Goal: Book appointment/travel/reservation

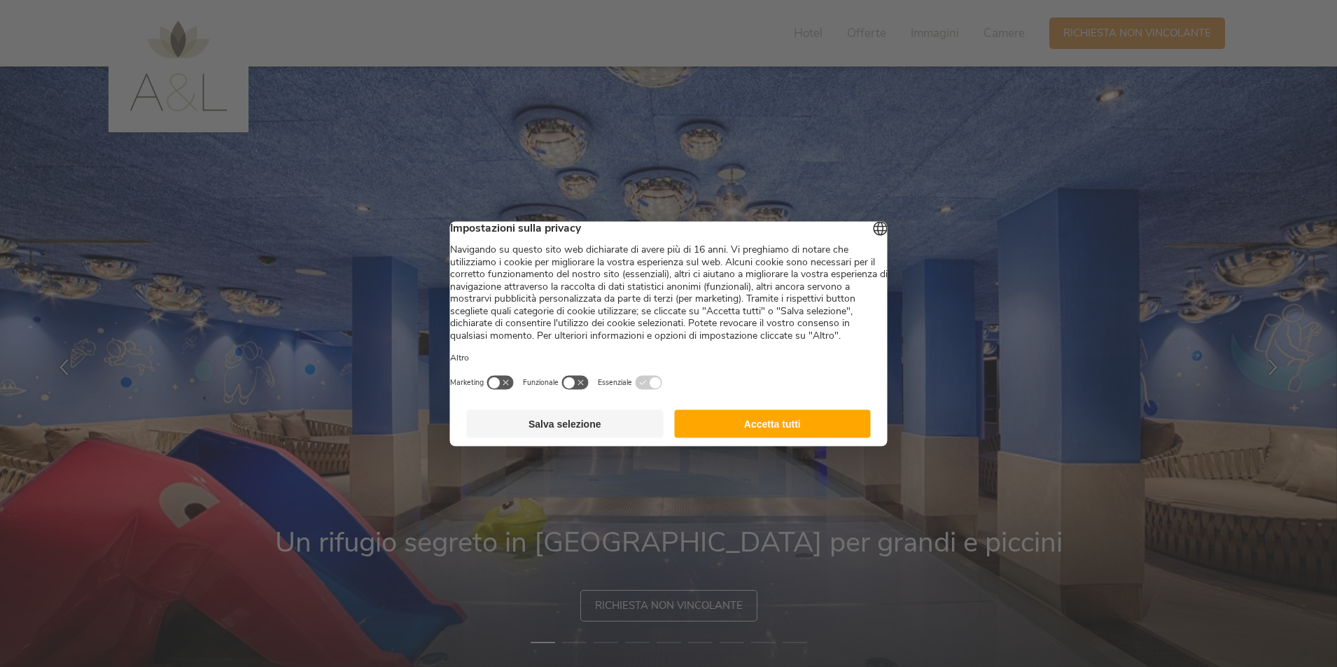
click at [757, 437] on button "Accetta tutti" at bounding box center [772, 423] width 197 height 28
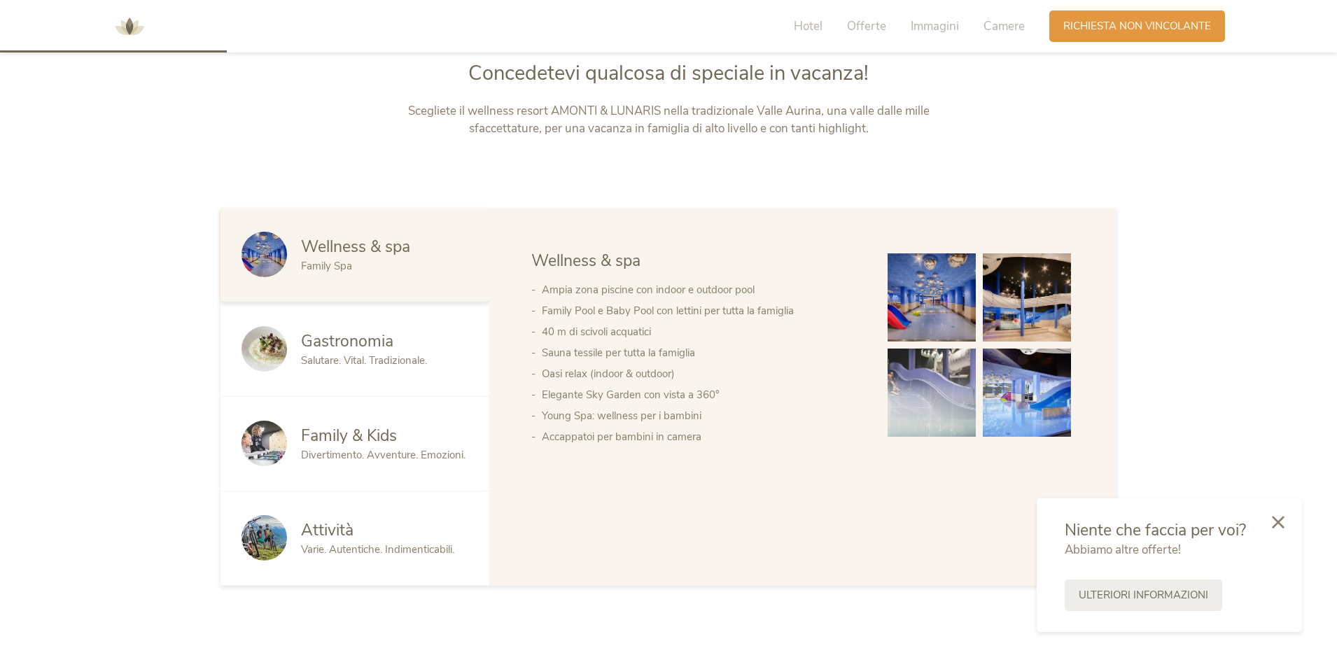
scroll to position [770, 0]
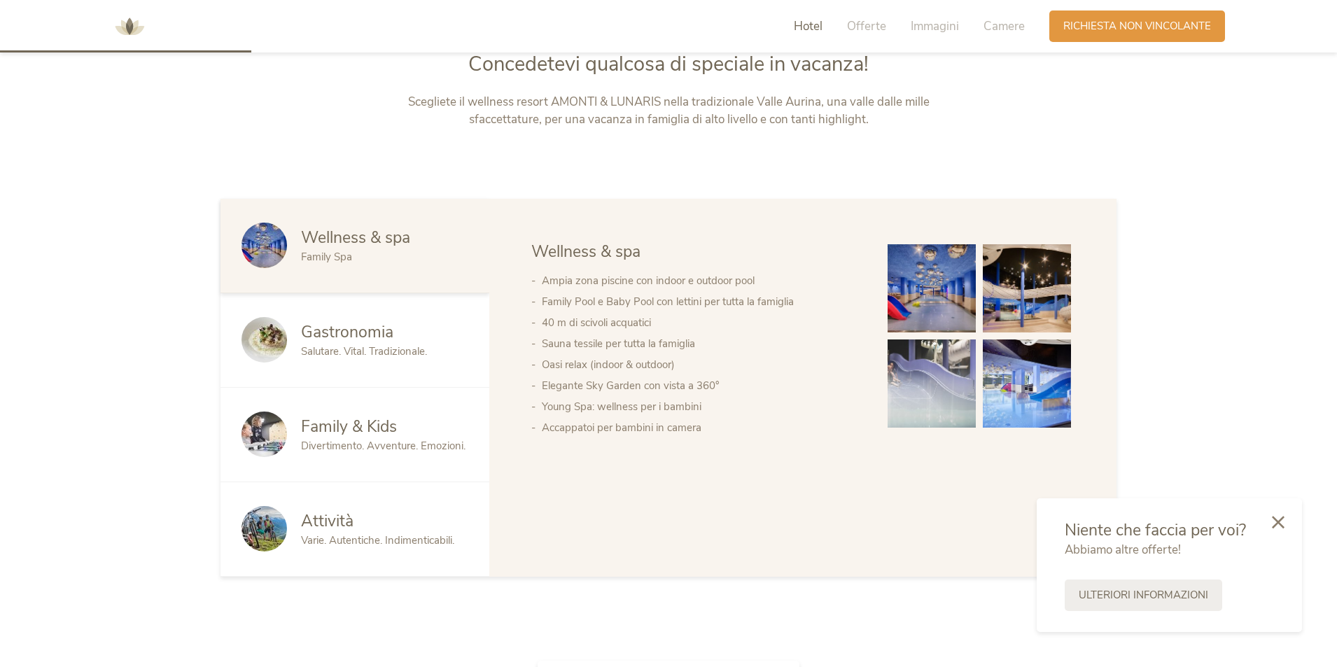
click at [930, 286] on img at bounding box center [932, 288] width 88 height 88
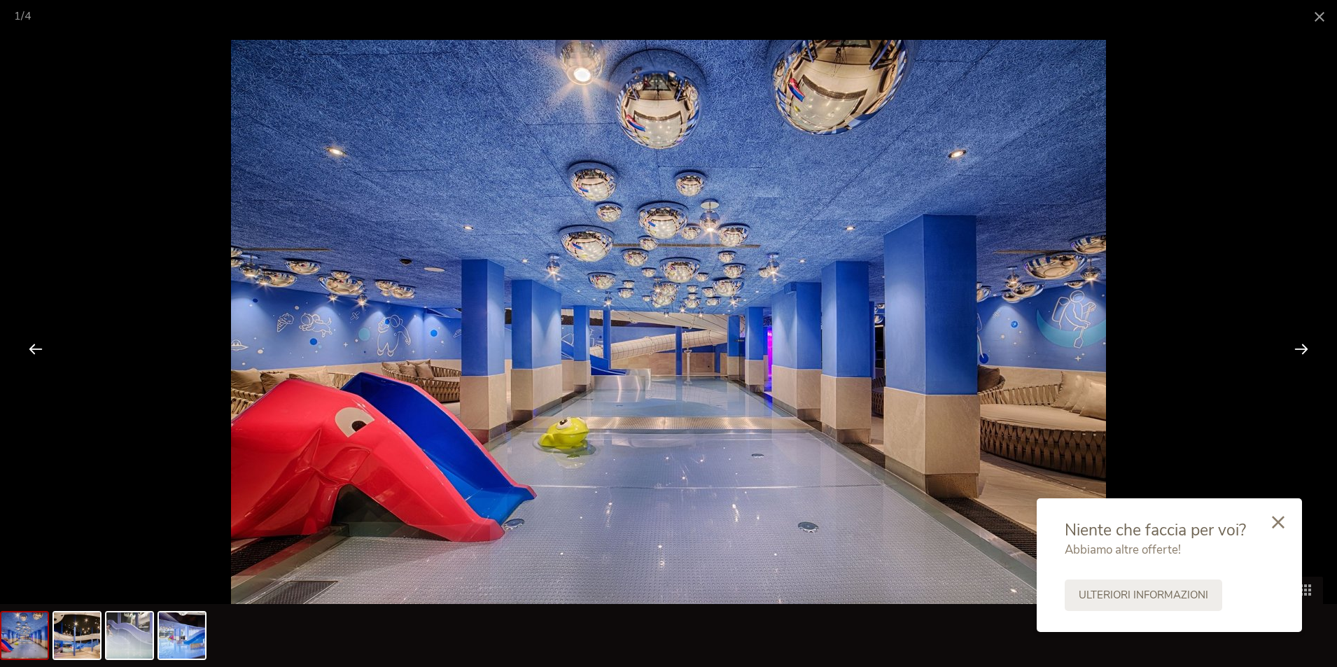
click at [1303, 349] on div at bounding box center [1301, 348] width 43 height 43
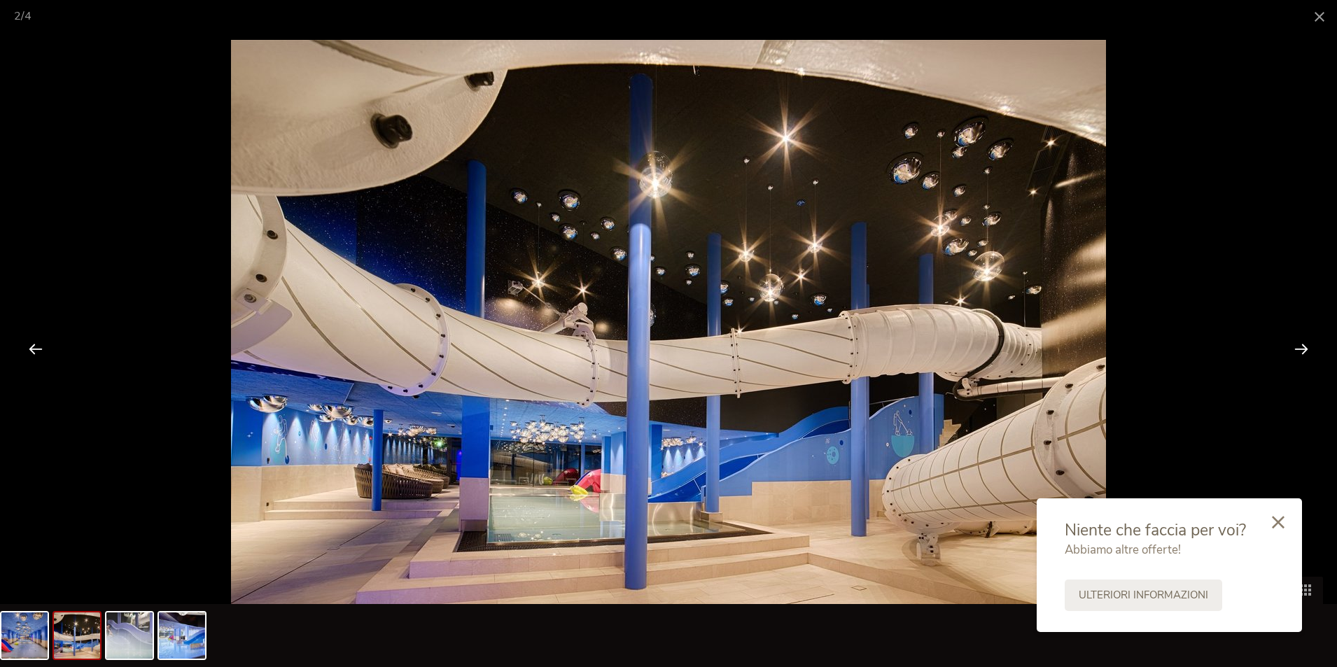
click at [1300, 349] on div at bounding box center [1301, 348] width 43 height 43
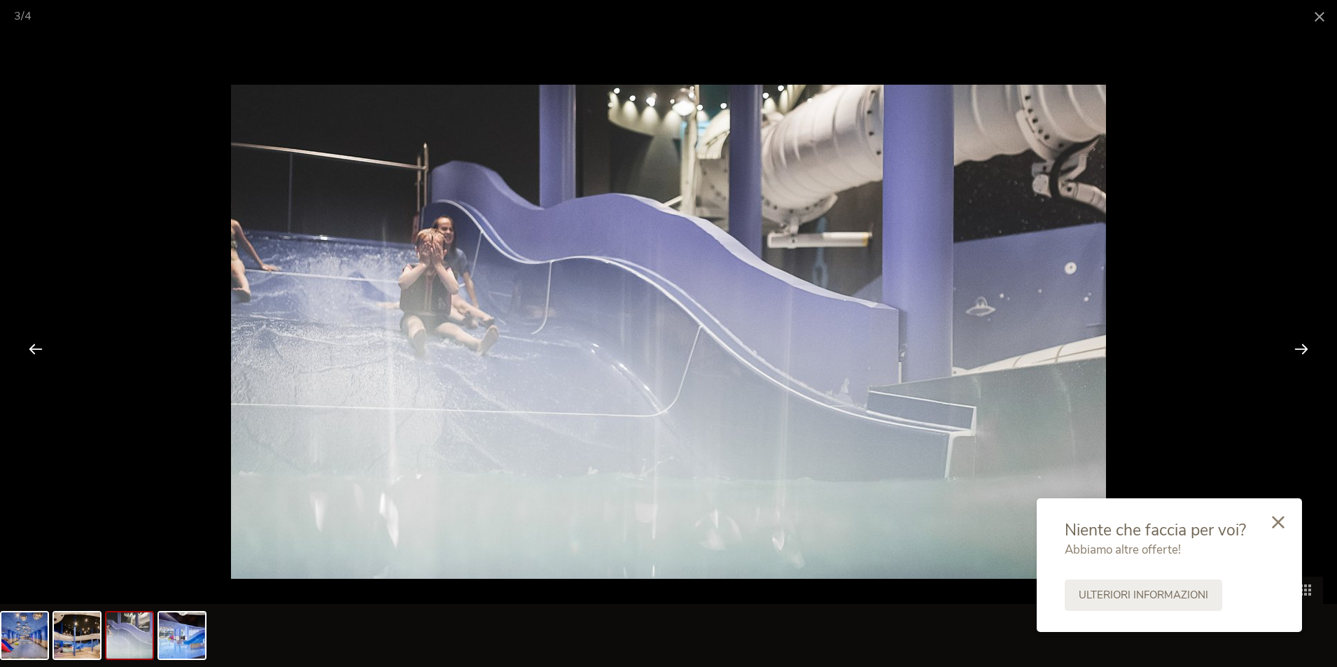
click at [1300, 349] on div at bounding box center [1301, 348] width 43 height 43
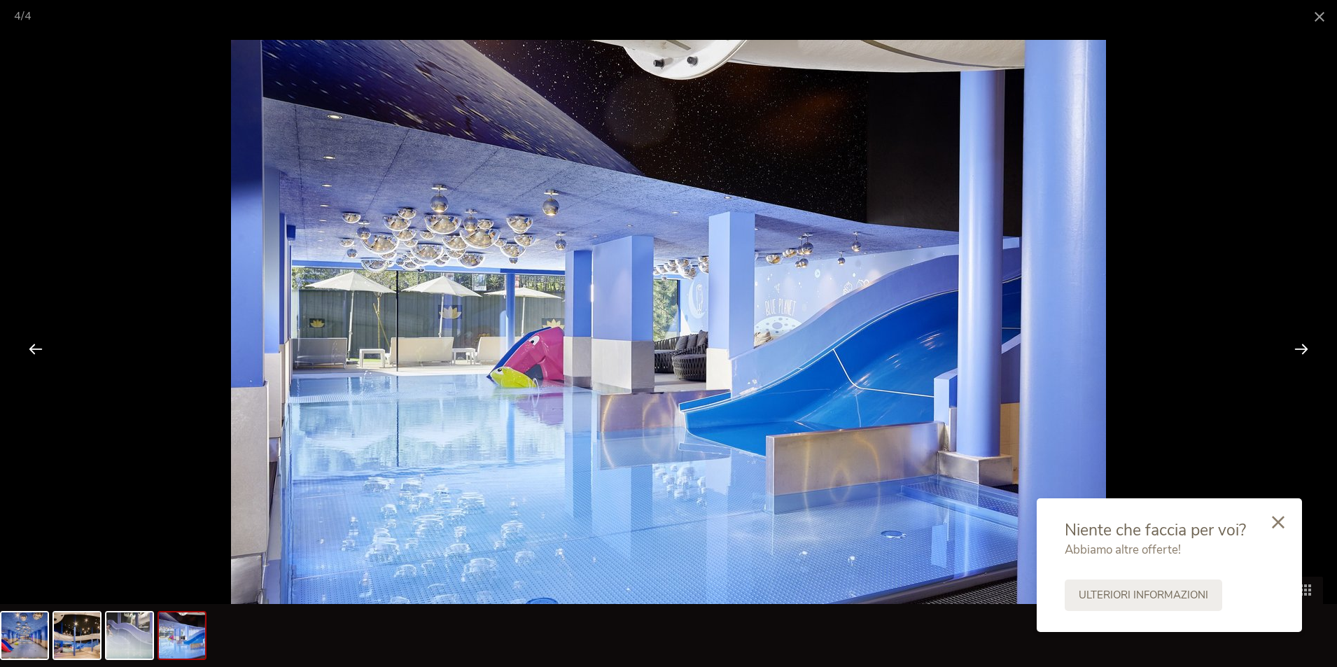
click at [1299, 349] on div at bounding box center [1301, 348] width 43 height 43
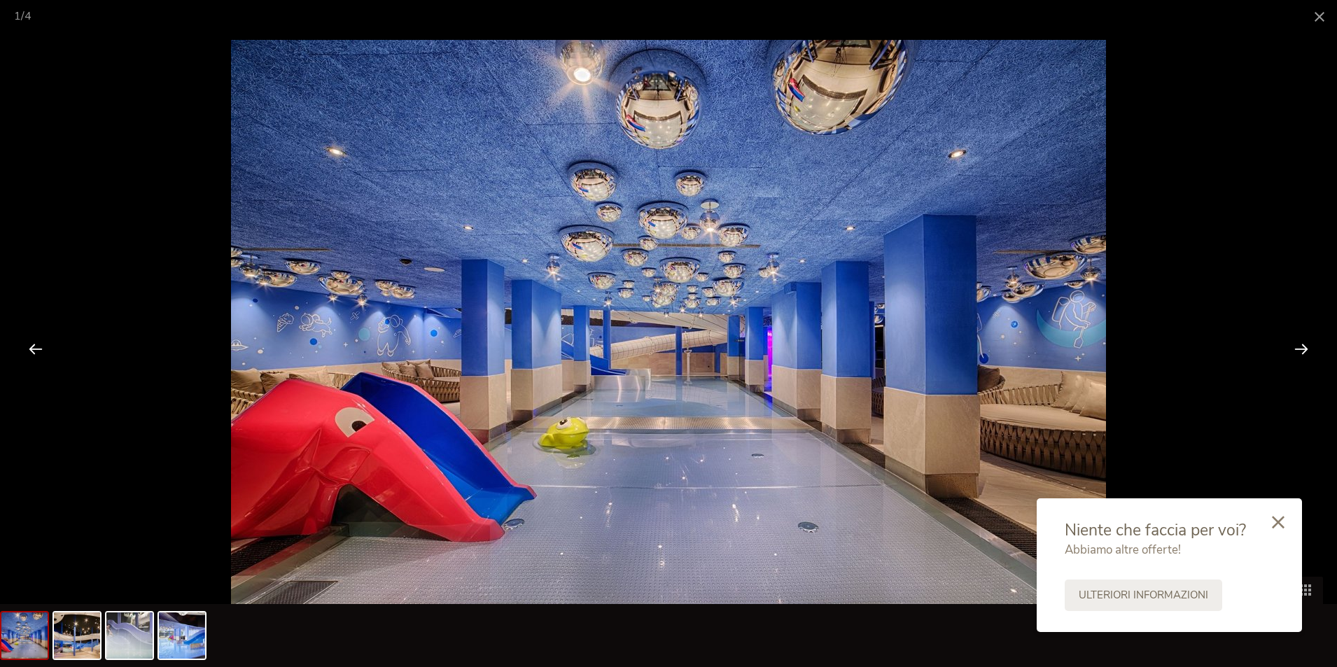
click at [1299, 349] on div at bounding box center [1301, 348] width 43 height 43
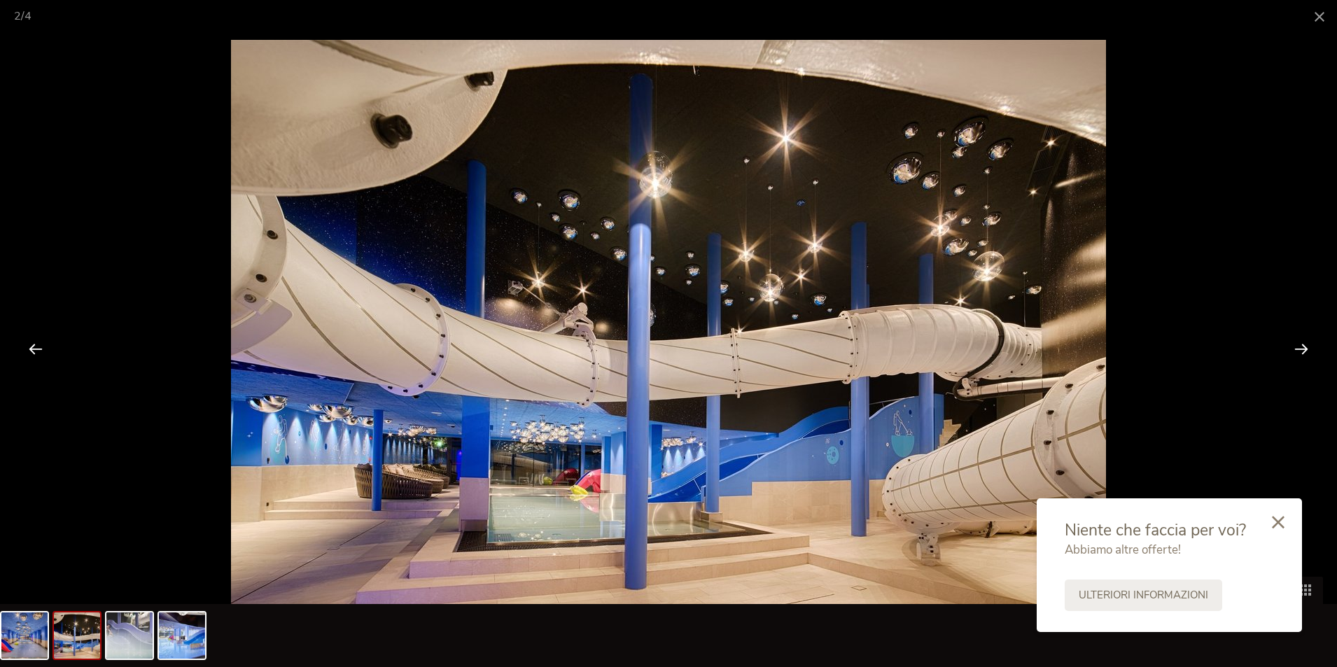
click at [1296, 349] on div at bounding box center [1301, 348] width 43 height 43
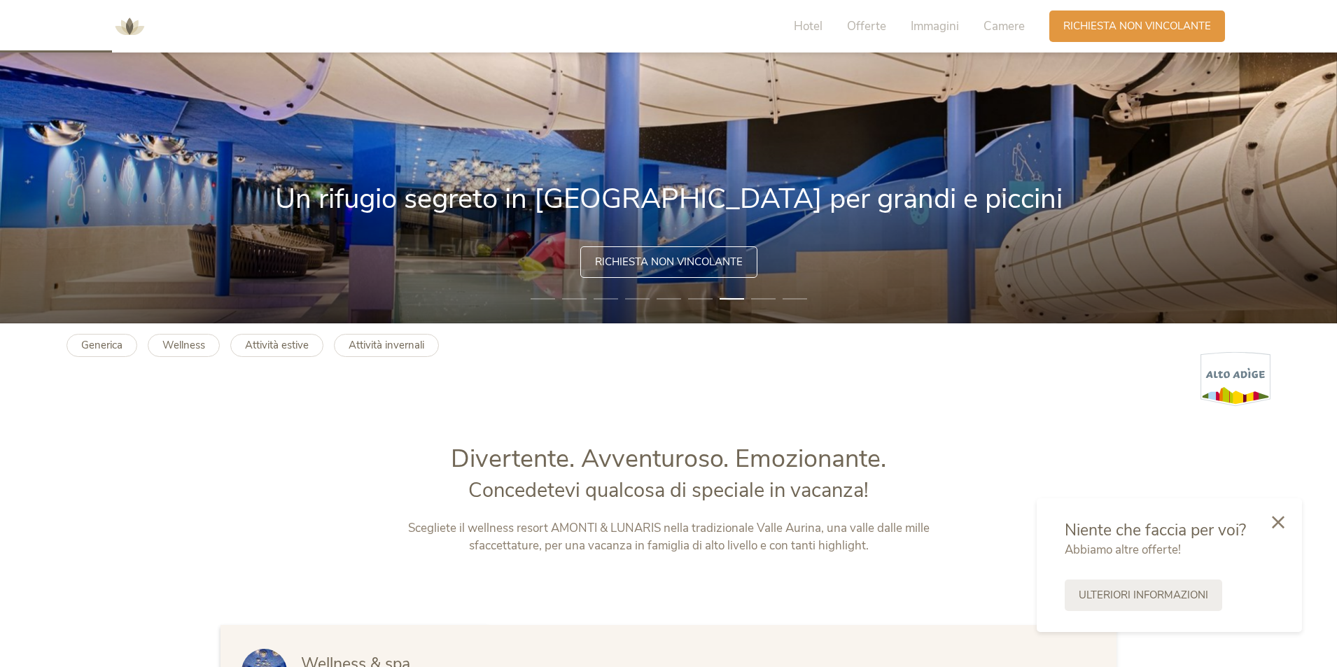
scroll to position [210, 0]
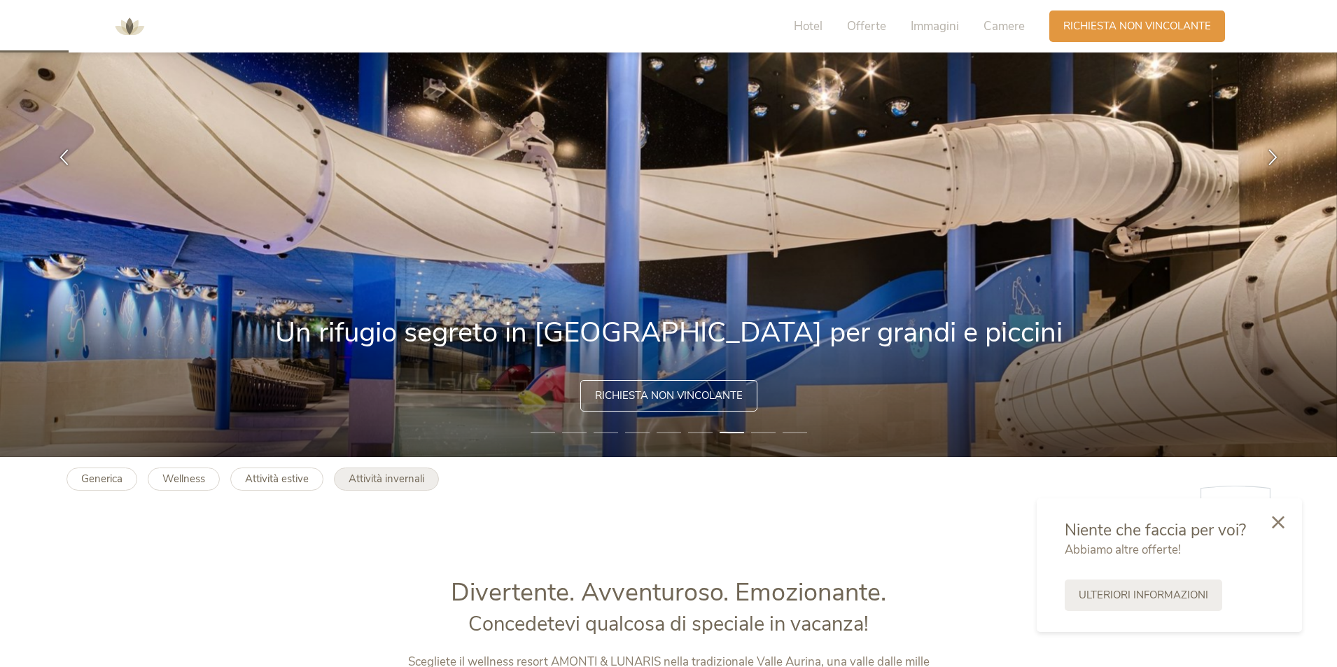
click at [394, 478] on b "Attività invernali" at bounding box center [387, 479] width 76 height 14
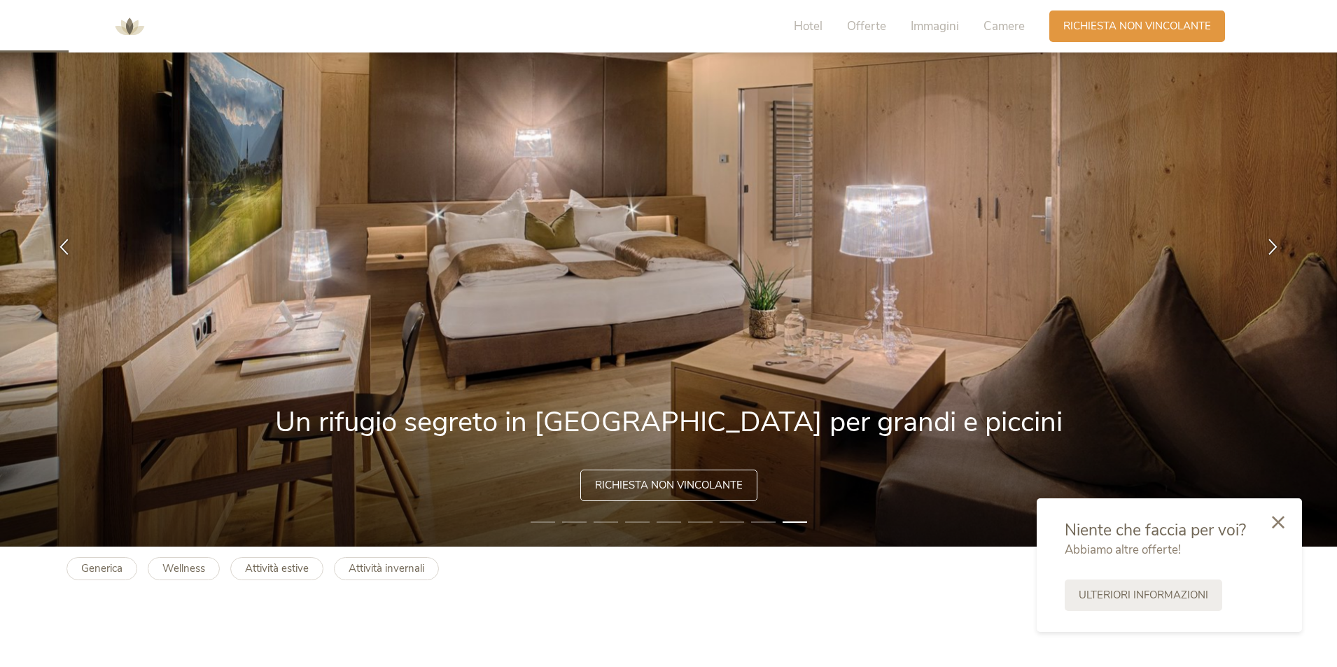
scroll to position [0, 0]
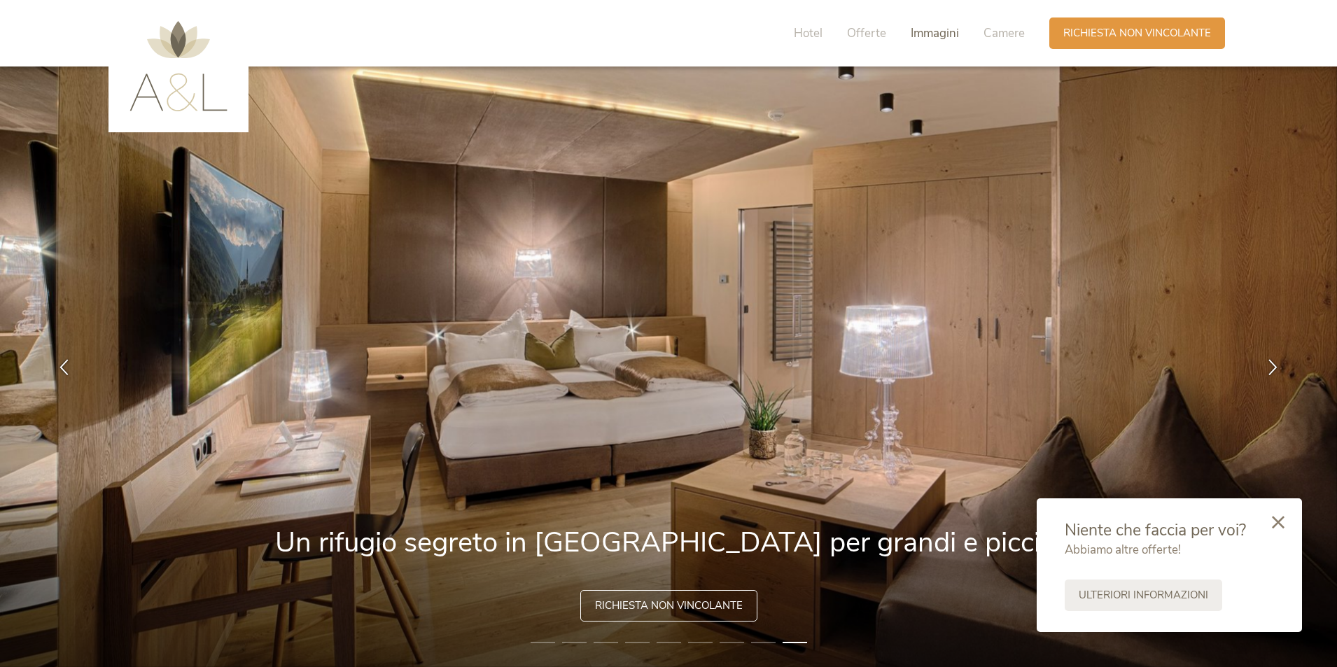
click at [919, 31] on span "Immagini" at bounding box center [935, 33] width 48 height 16
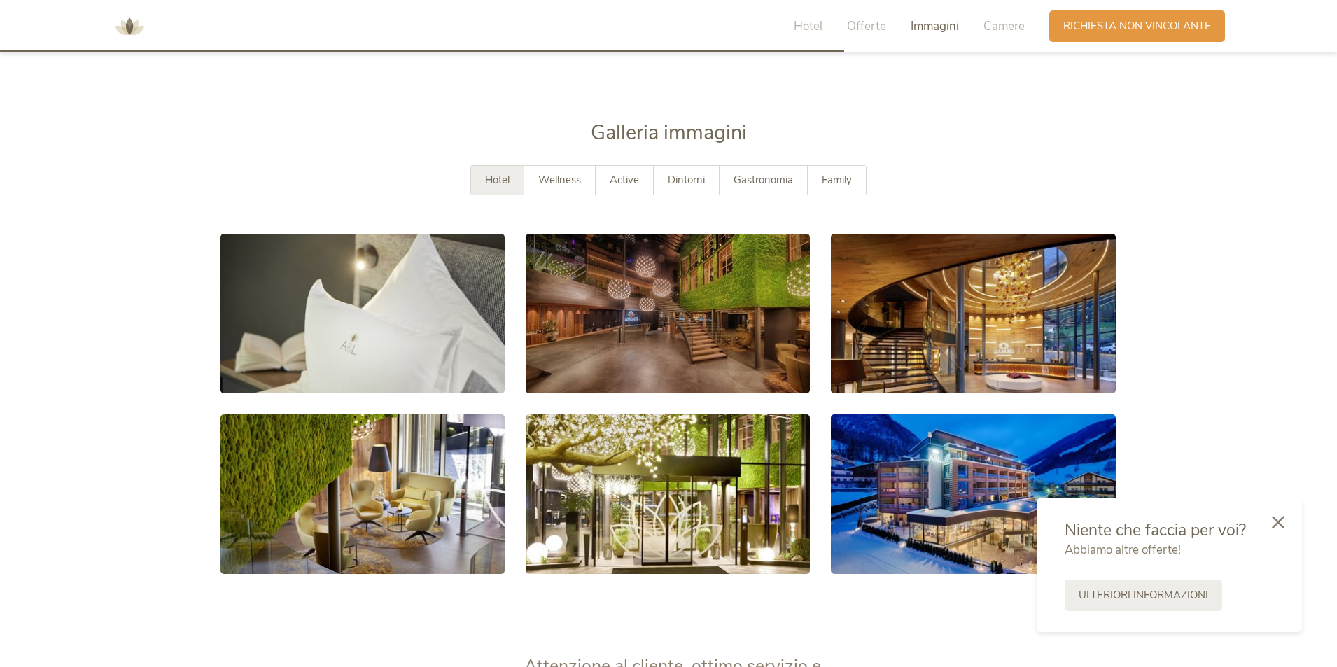
scroll to position [2589, 0]
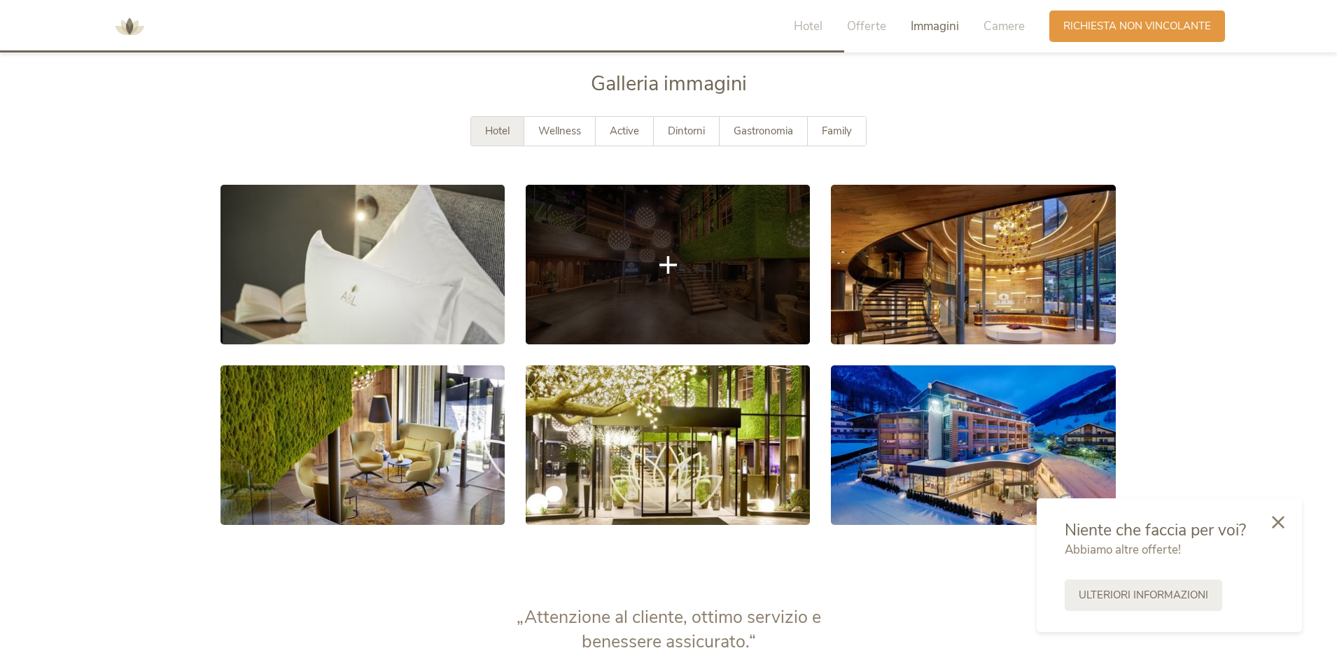
click at [687, 283] on link at bounding box center [668, 265] width 284 height 160
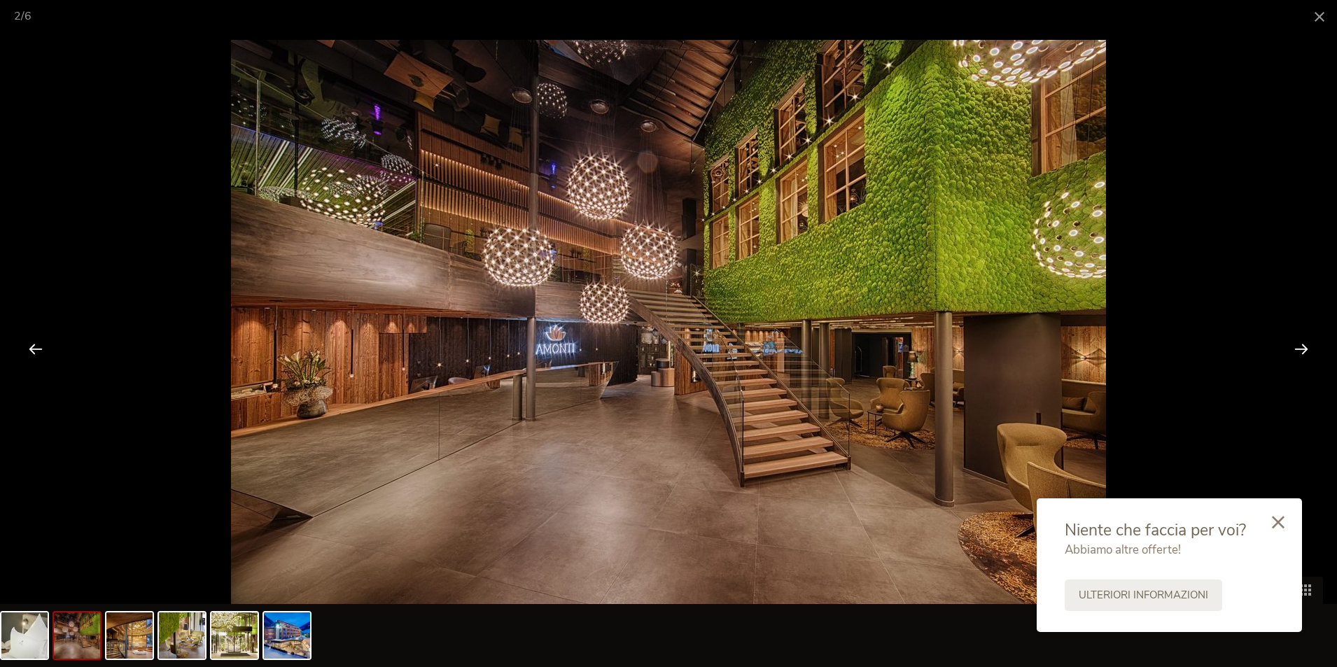
click at [1301, 350] on div at bounding box center [1301, 348] width 43 height 43
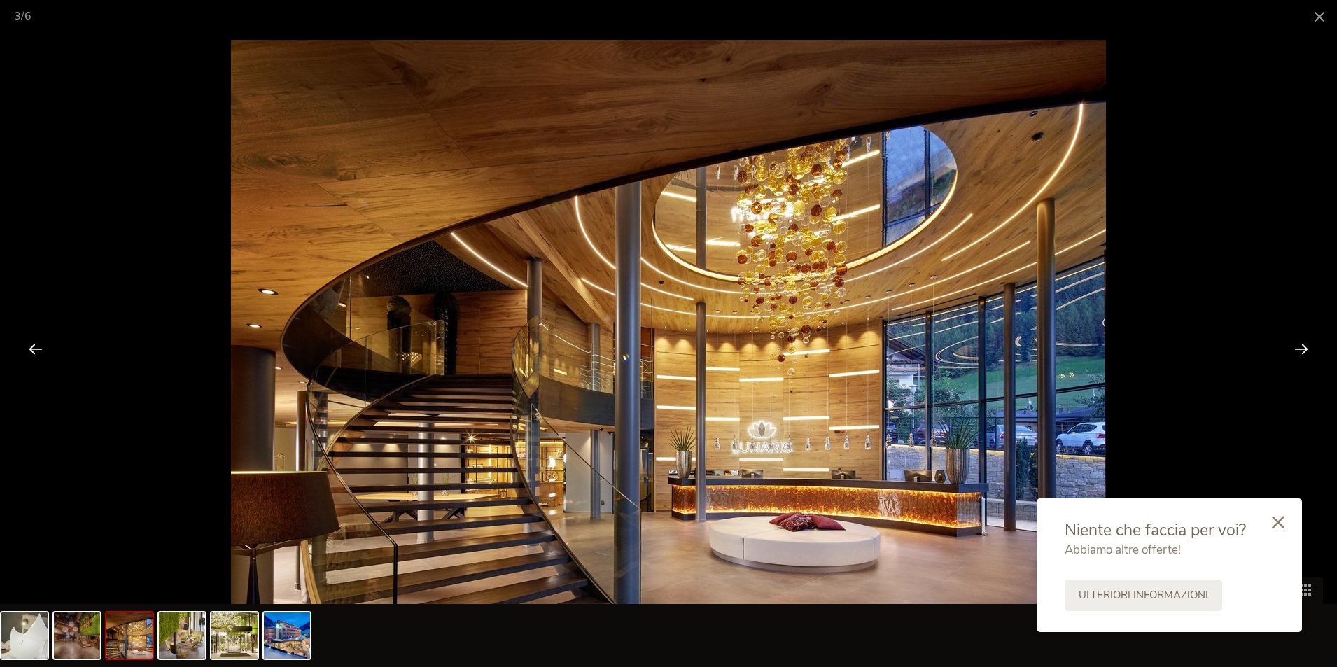
click at [1301, 350] on div at bounding box center [1301, 348] width 43 height 43
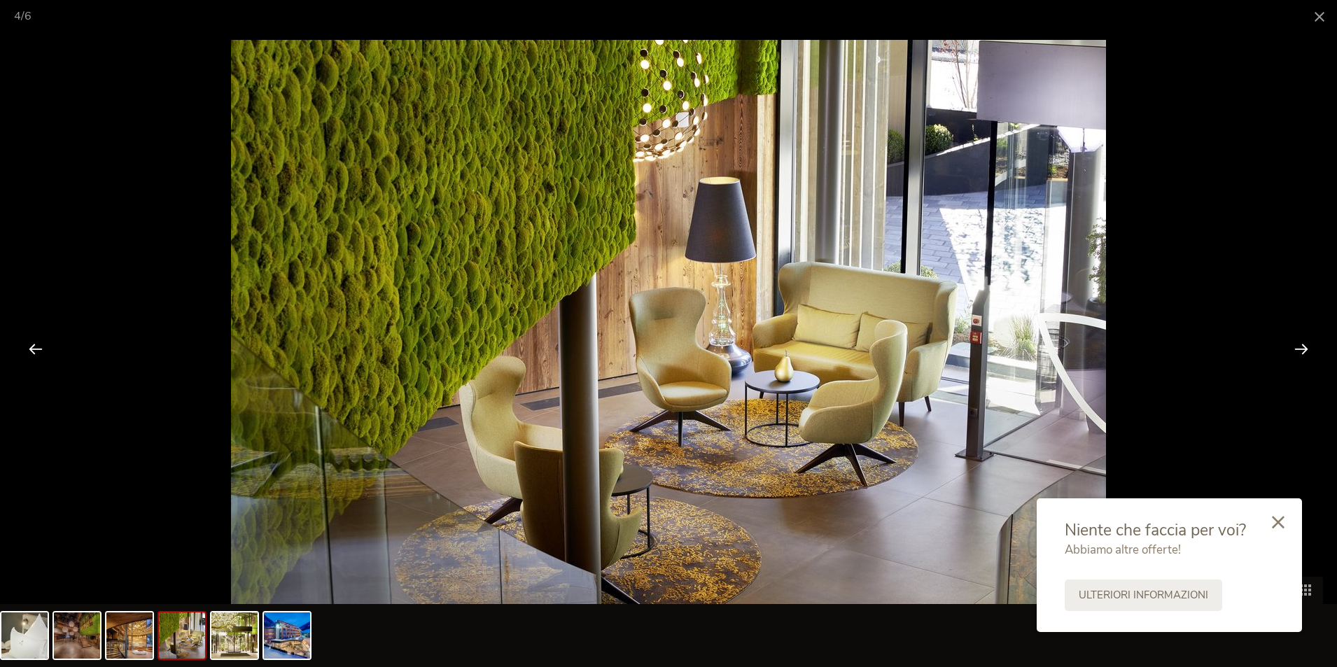
click at [1301, 350] on div at bounding box center [1301, 348] width 43 height 43
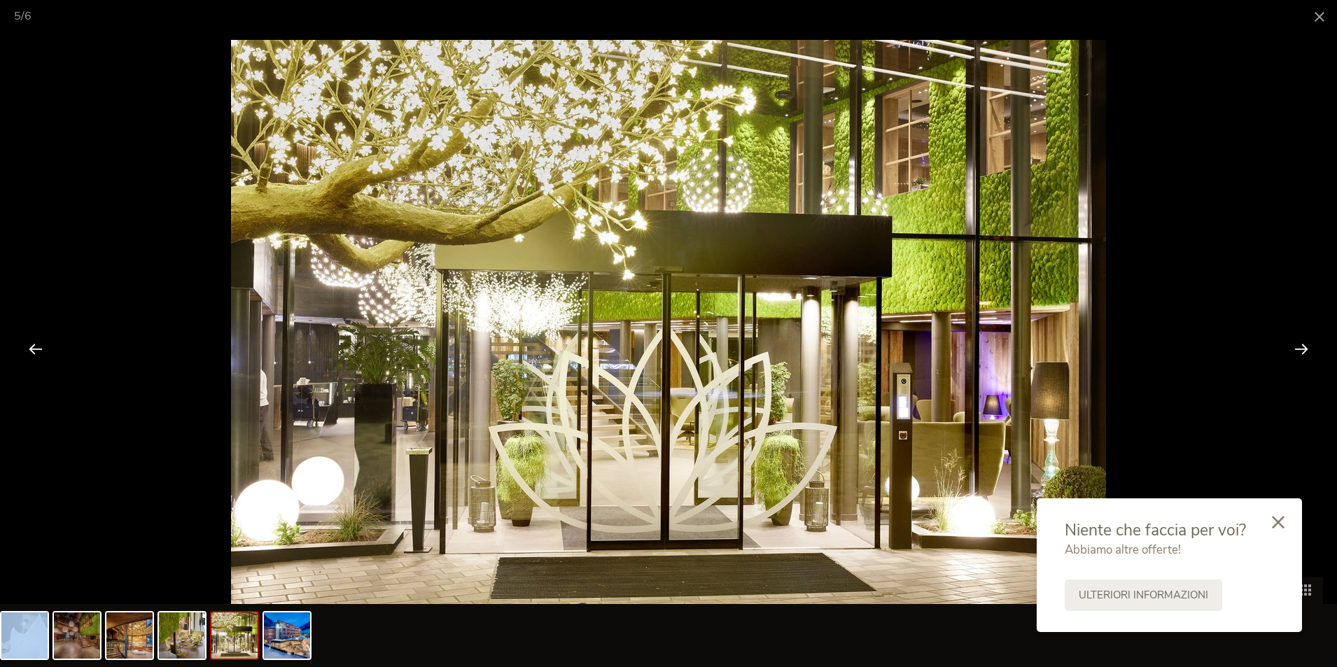
click at [1301, 350] on div at bounding box center [1301, 348] width 43 height 43
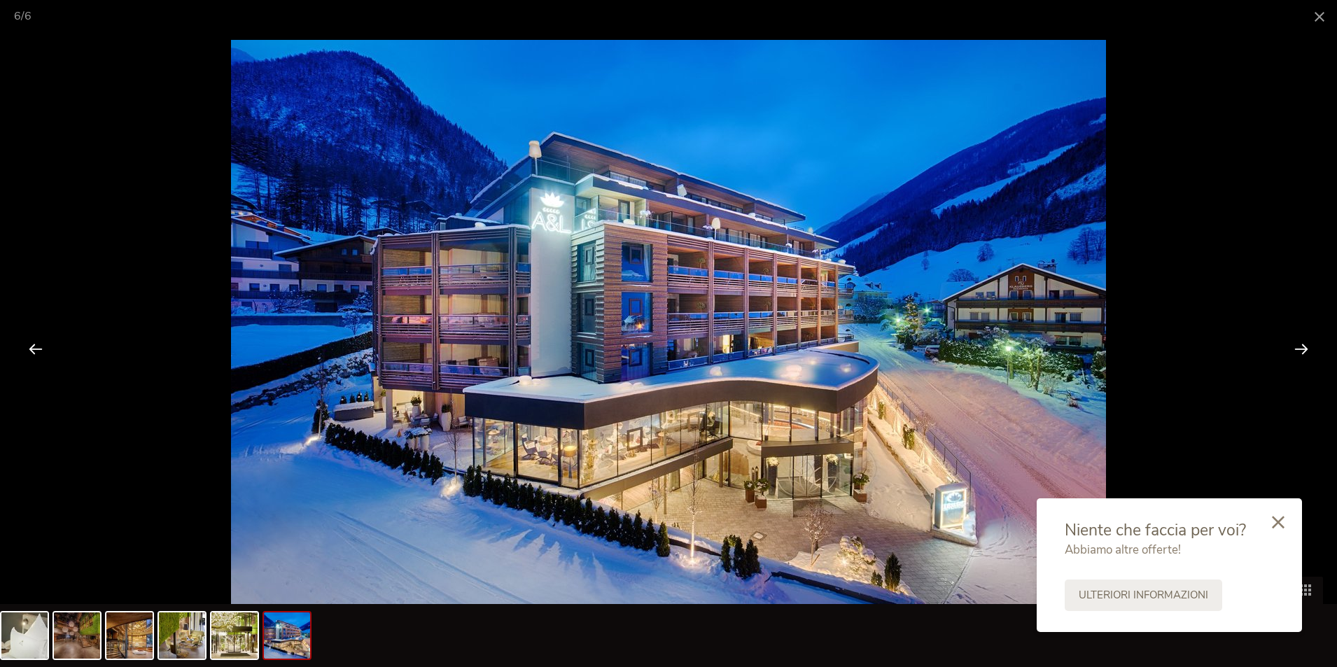
click at [1301, 350] on div at bounding box center [1301, 348] width 43 height 43
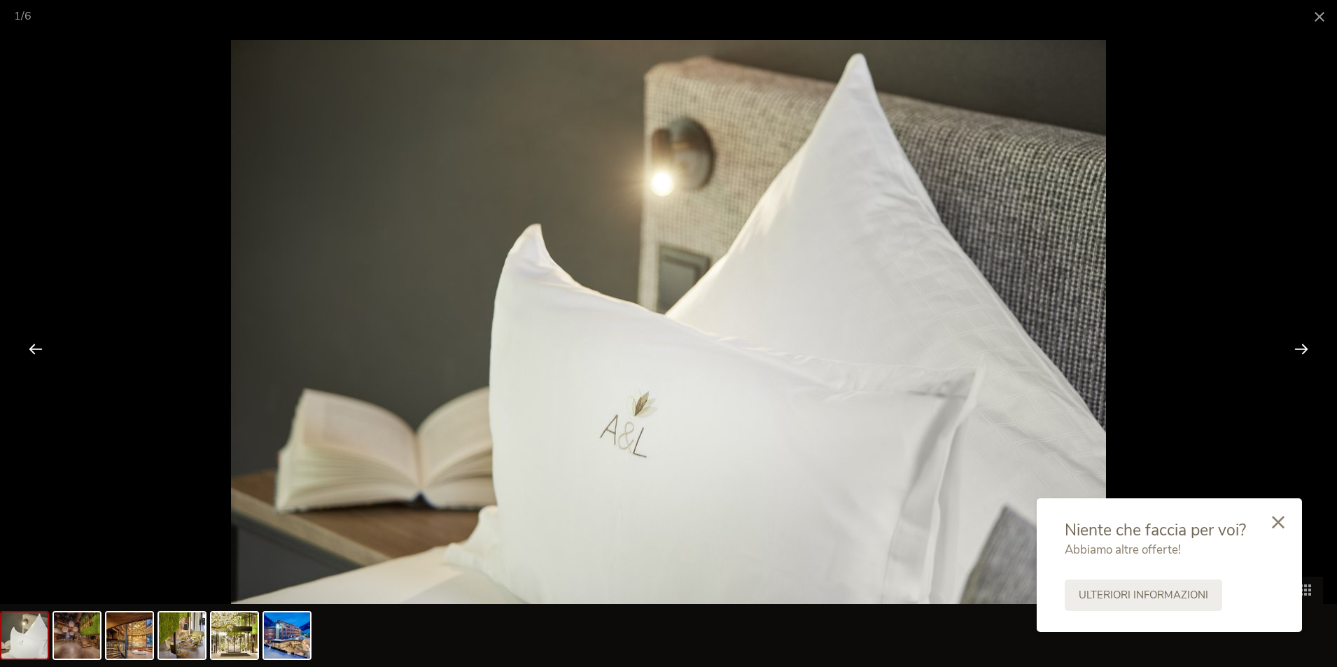
click at [1301, 350] on div at bounding box center [1301, 348] width 43 height 43
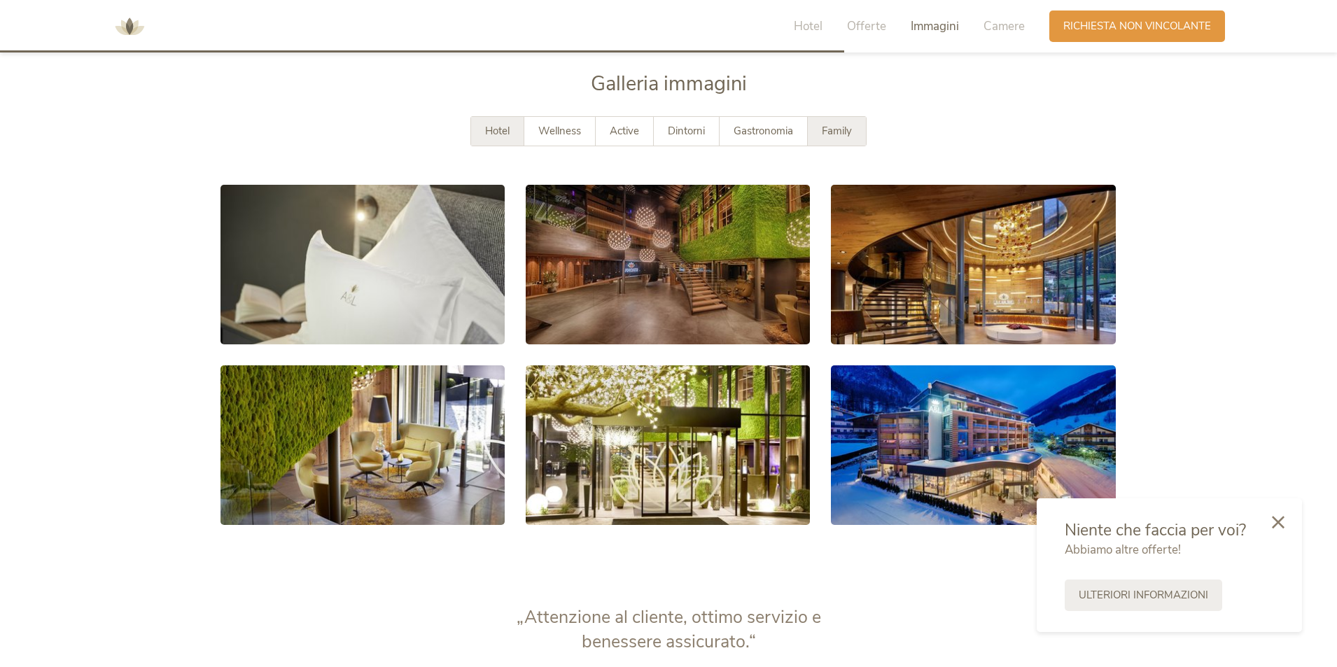
click at [855, 136] on div "Family" at bounding box center [837, 131] width 58 height 29
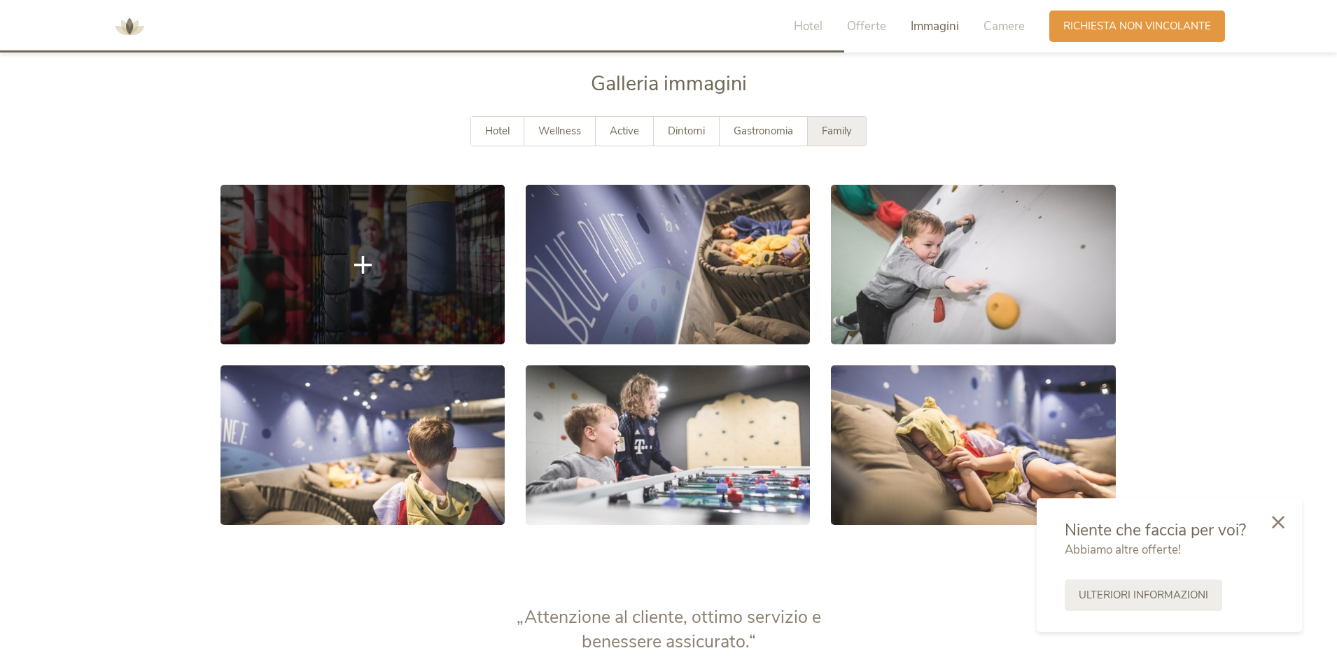
click at [447, 290] on link at bounding box center [362, 265] width 284 height 160
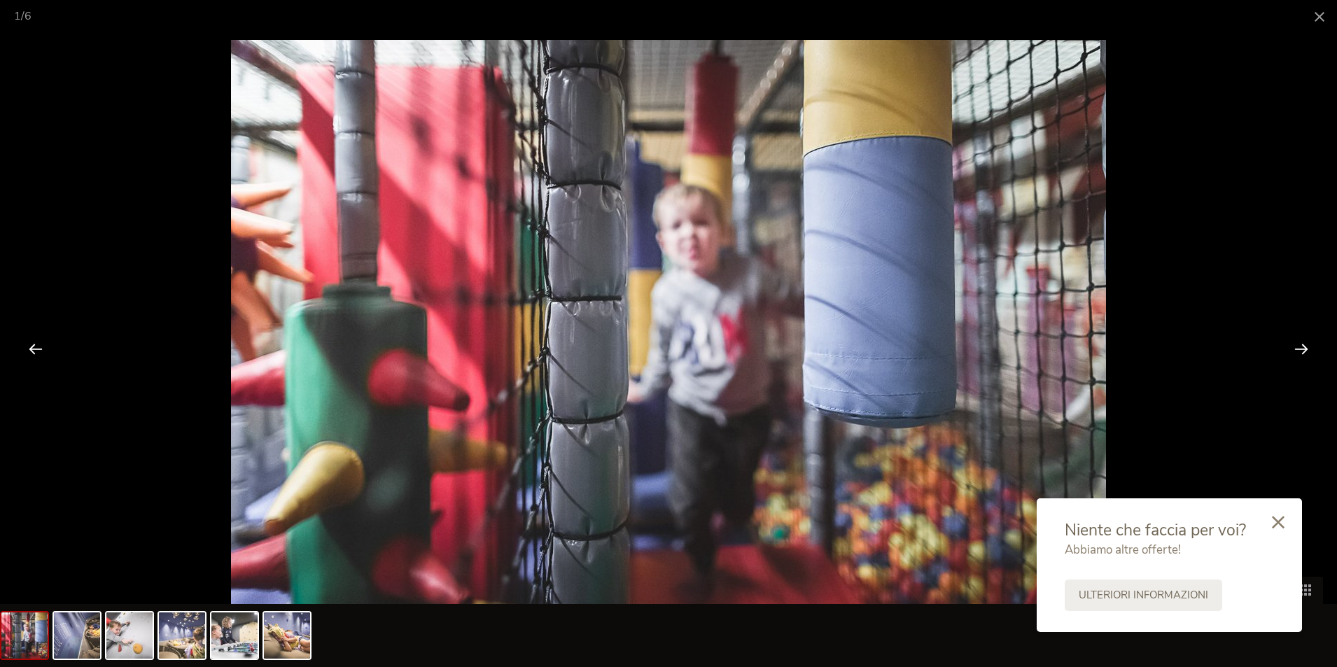
click at [1307, 345] on div at bounding box center [1301, 348] width 43 height 43
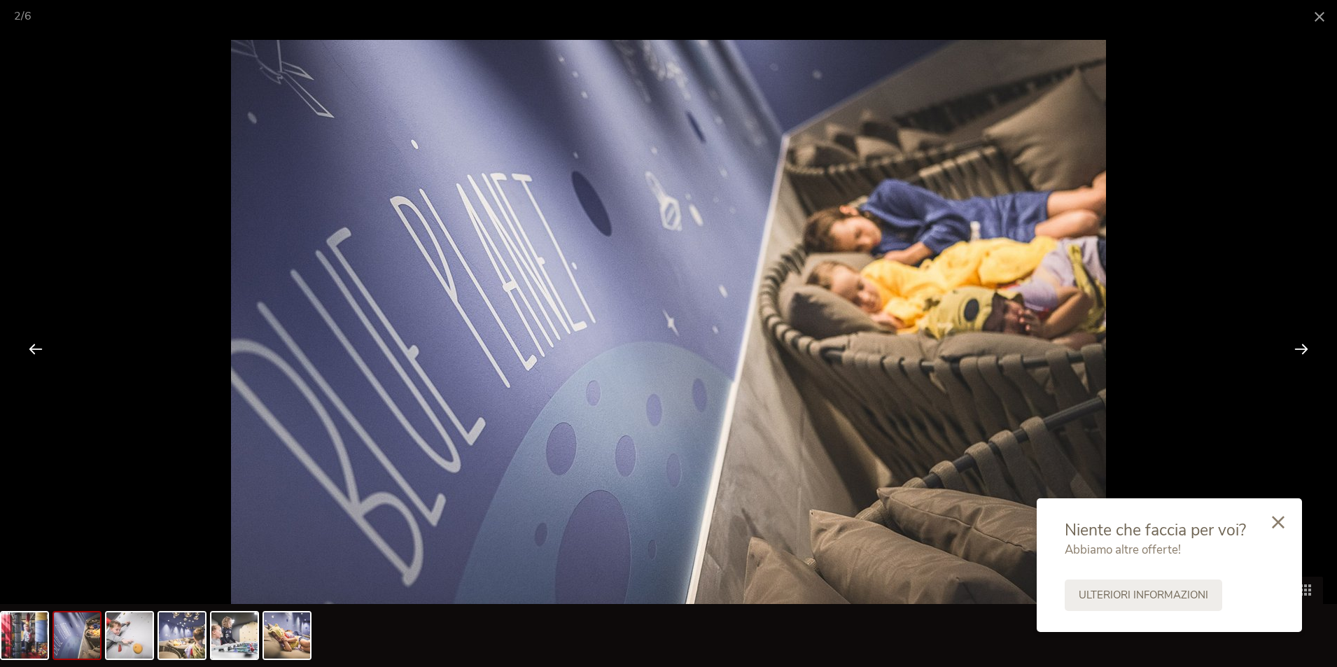
click at [1302, 343] on div at bounding box center [1301, 348] width 43 height 43
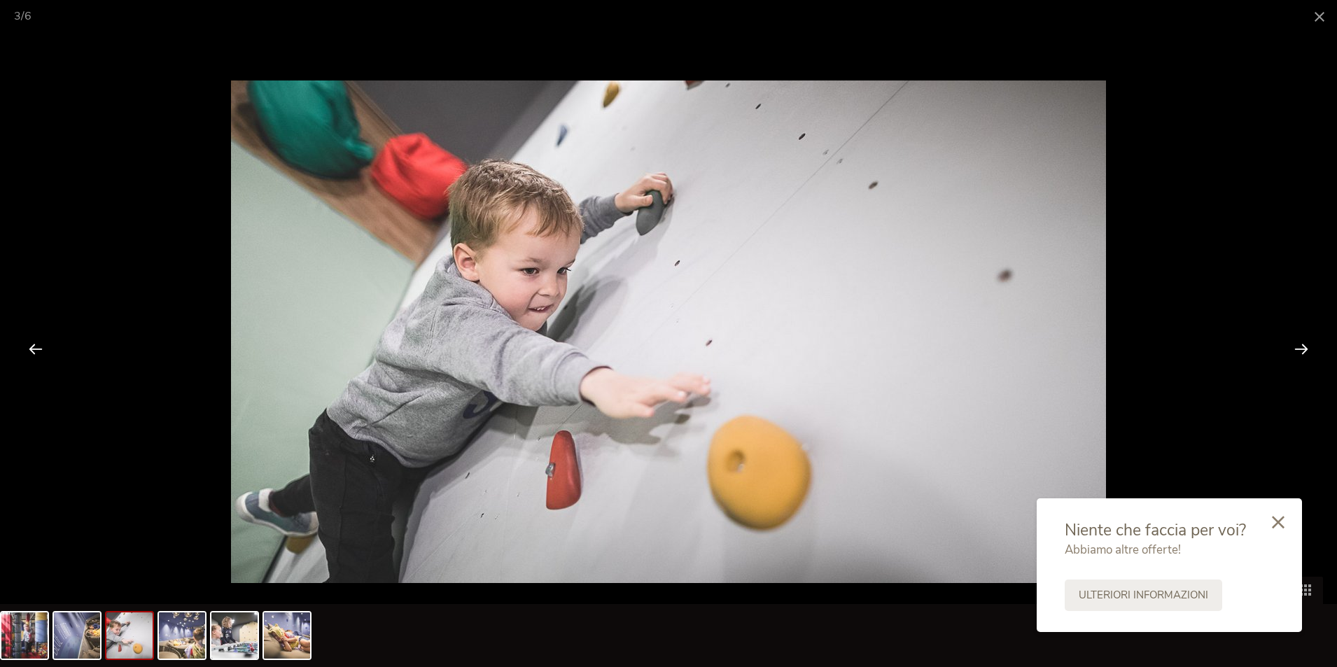
click at [1298, 342] on div at bounding box center [1301, 348] width 43 height 43
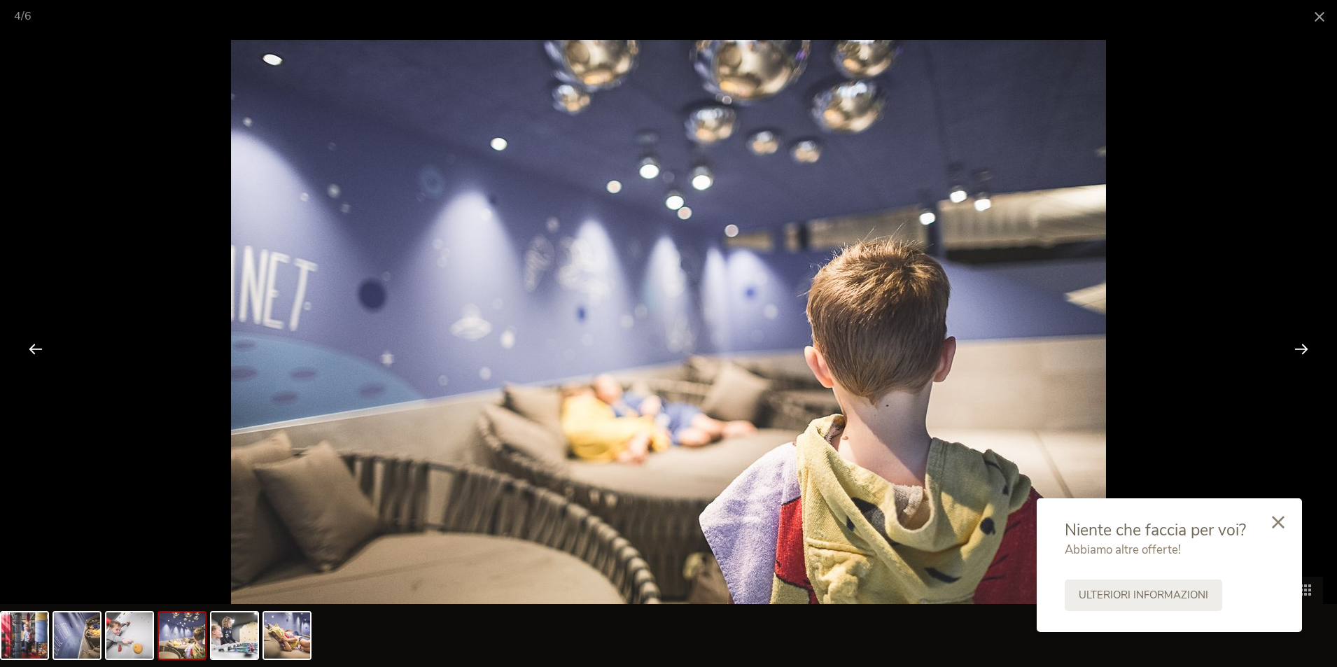
click at [1298, 342] on div at bounding box center [1301, 348] width 43 height 43
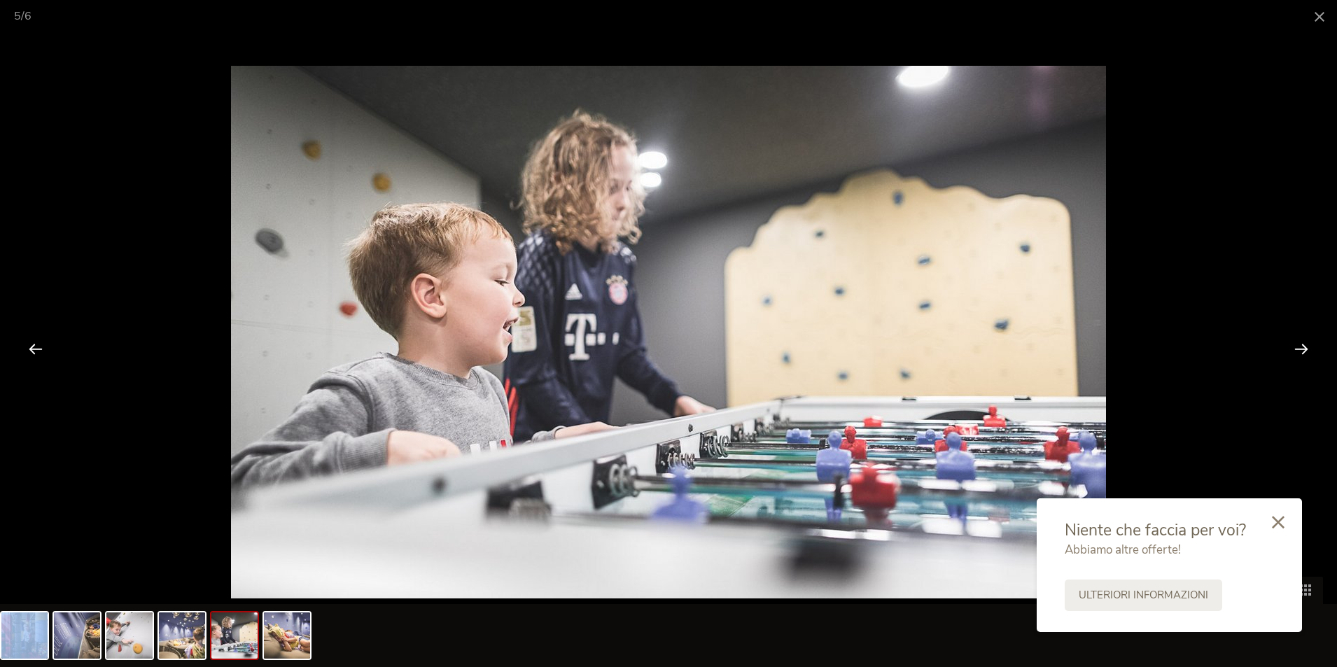
click at [1298, 342] on div at bounding box center [1301, 348] width 43 height 43
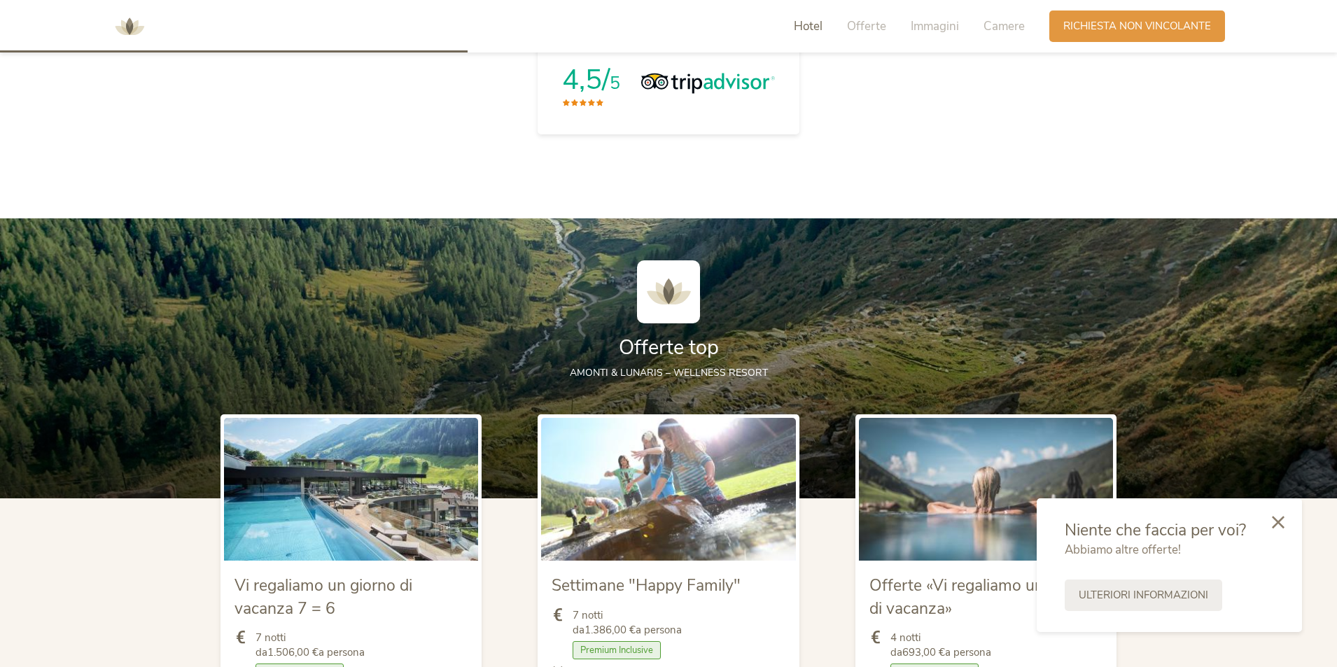
scroll to position [1469, 0]
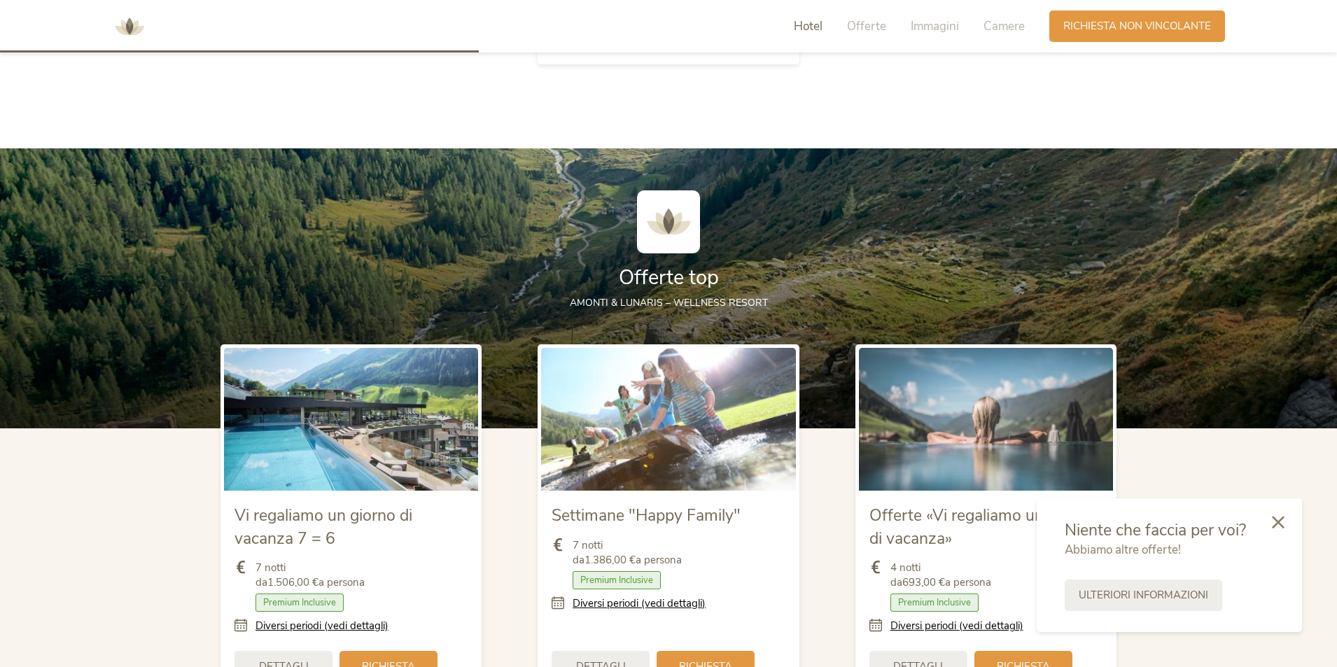
click at [619, 428] on img at bounding box center [668, 419] width 254 height 143
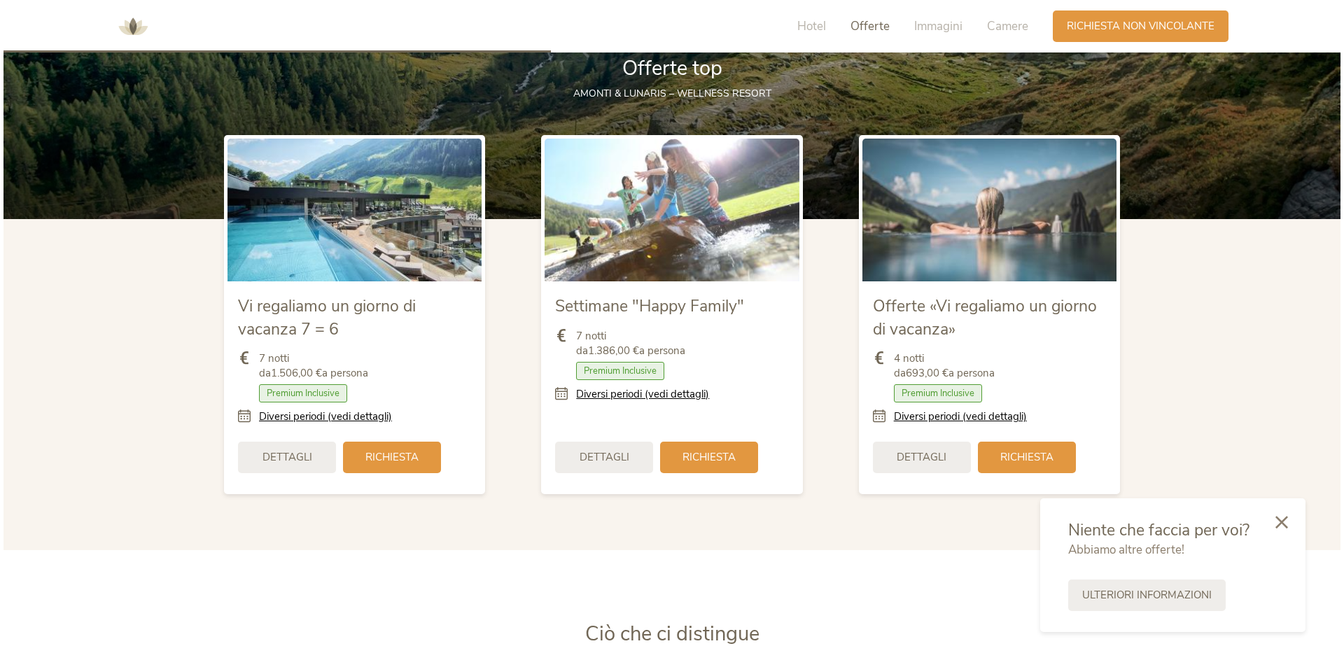
scroll to position [1679, 0]
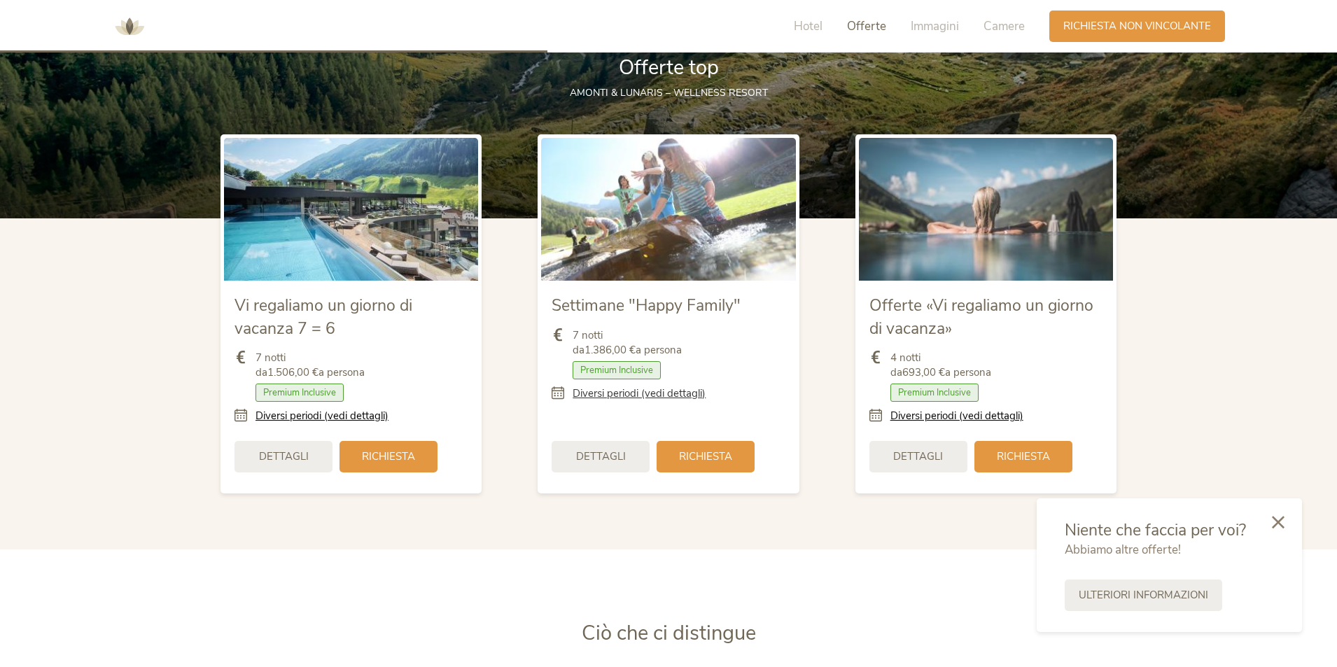
click at [648, 395] on link "Diversi periodi (vedi dettagli)" at bounding box center [639, 393] width 133 height 15
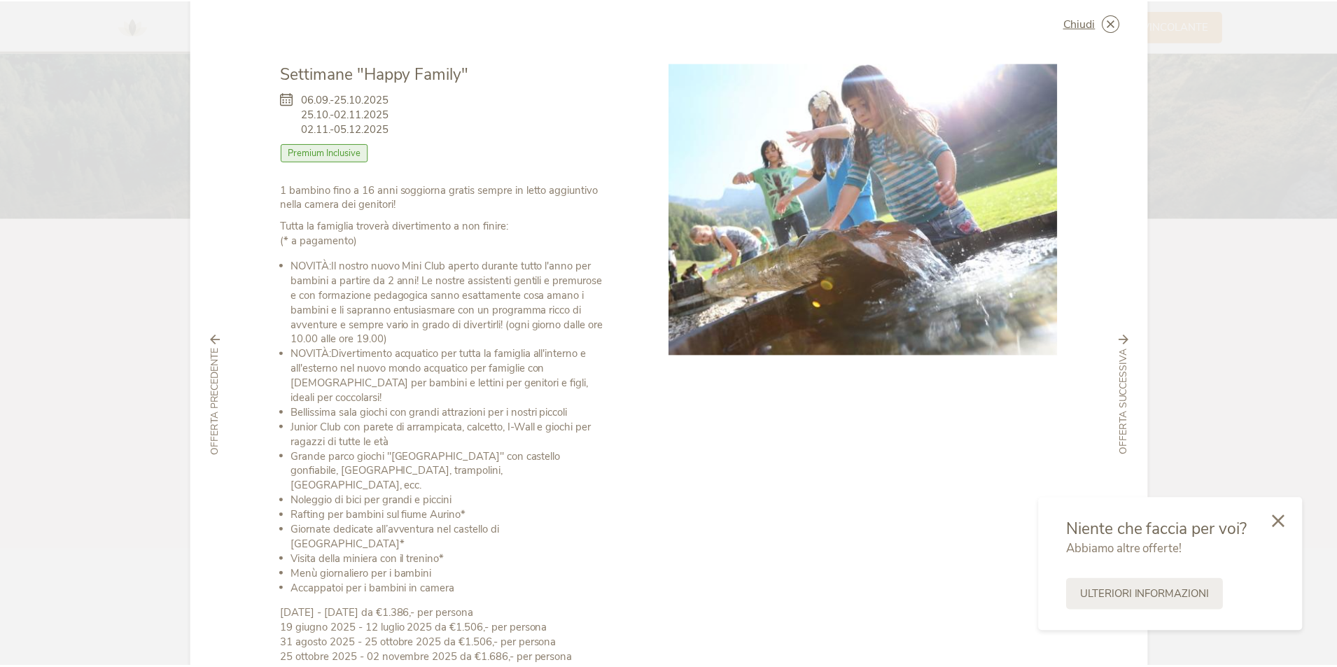
scroll to position [0, 0]
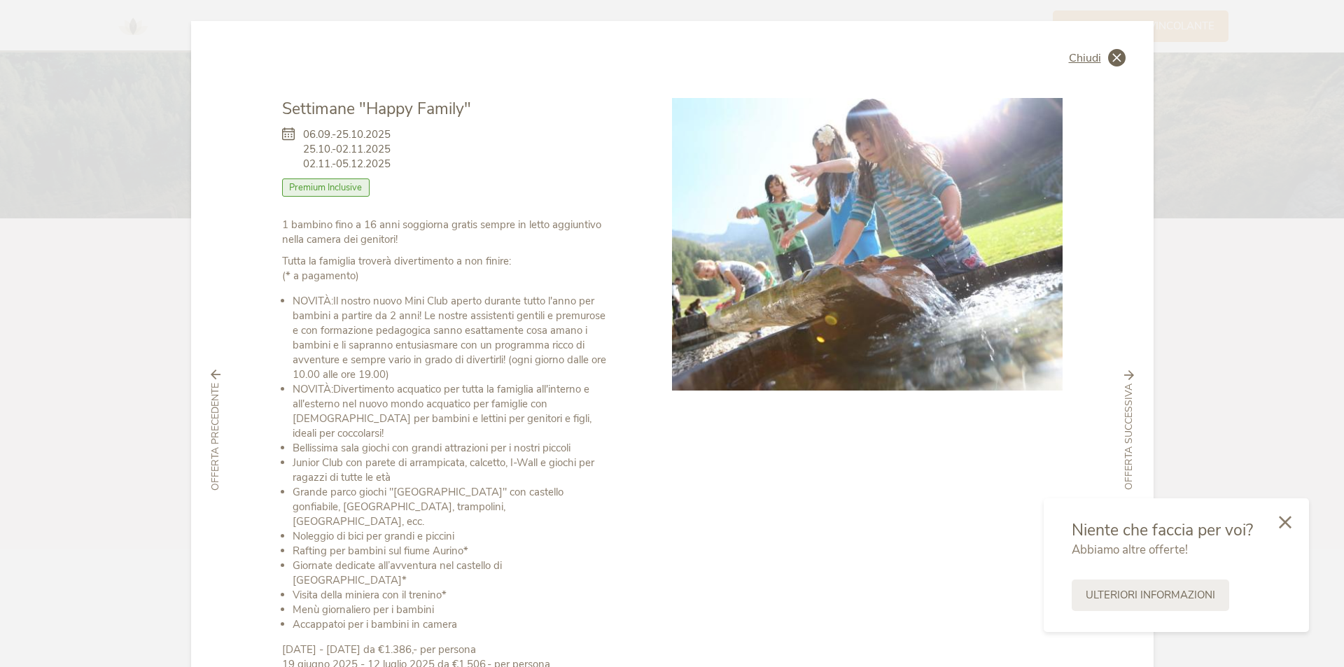
click at [1070, 52] on span "Chiudi" at bounding box center [1085, 57] width 32 height 11
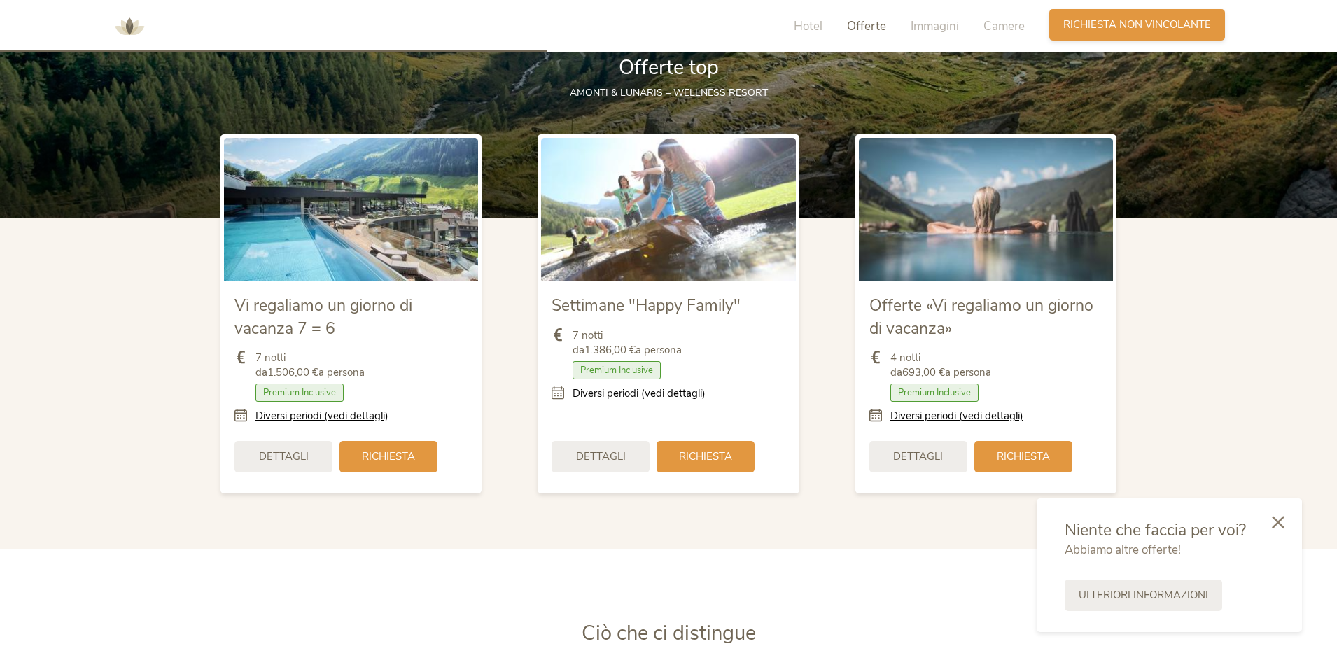
click at [1100, 23] on span "Richiesta non vincolante" at bounding box center [1137, 24] width 148 height 15
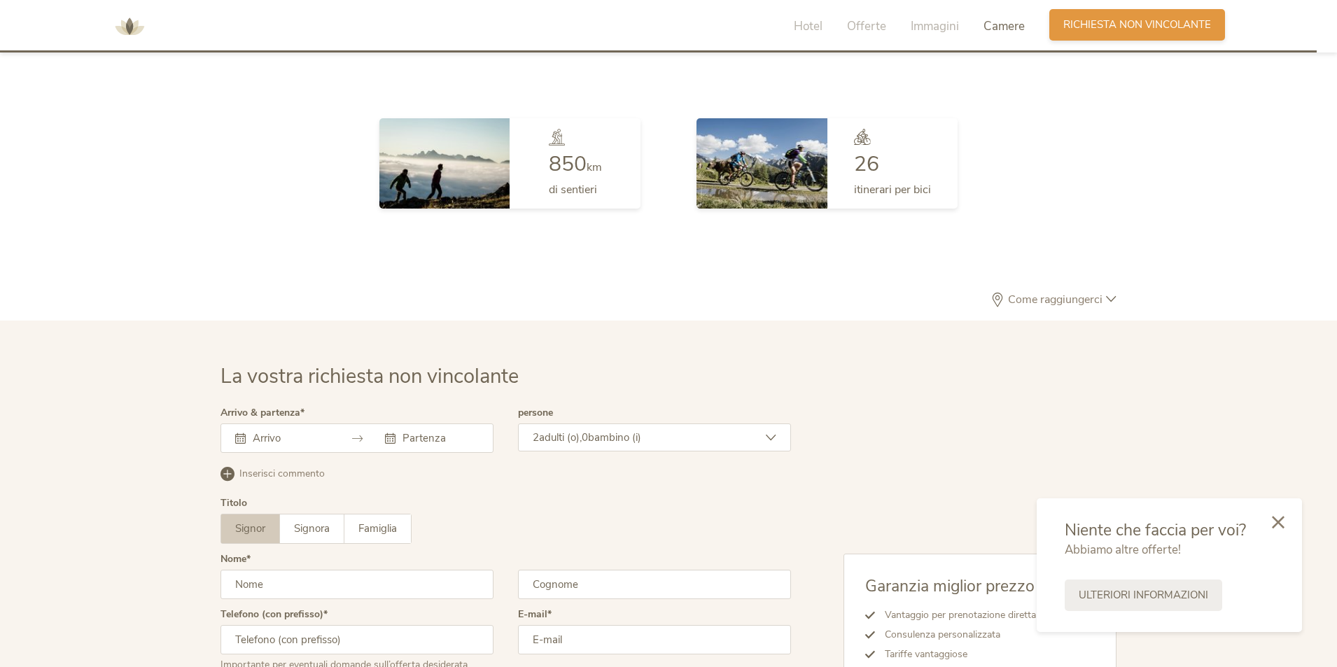
scroll to position [4100, 0]
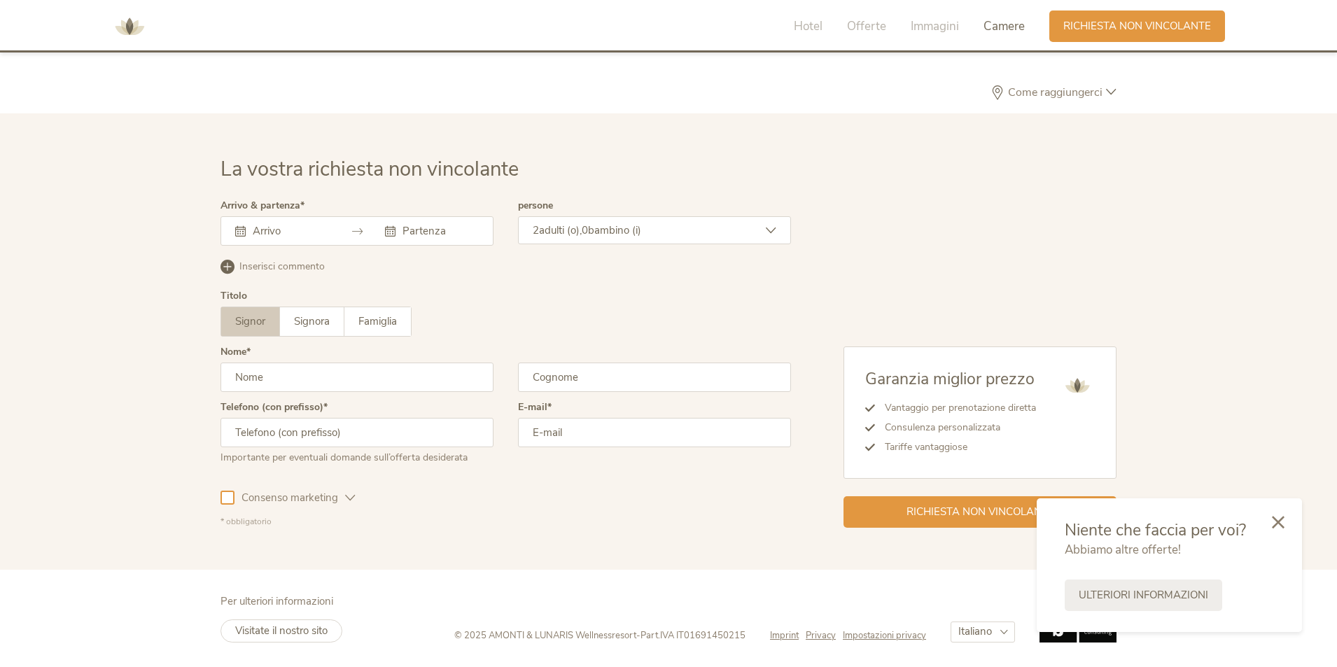
click at [355, 230] on icon at bounding box center [357, 231] width 10 height 10
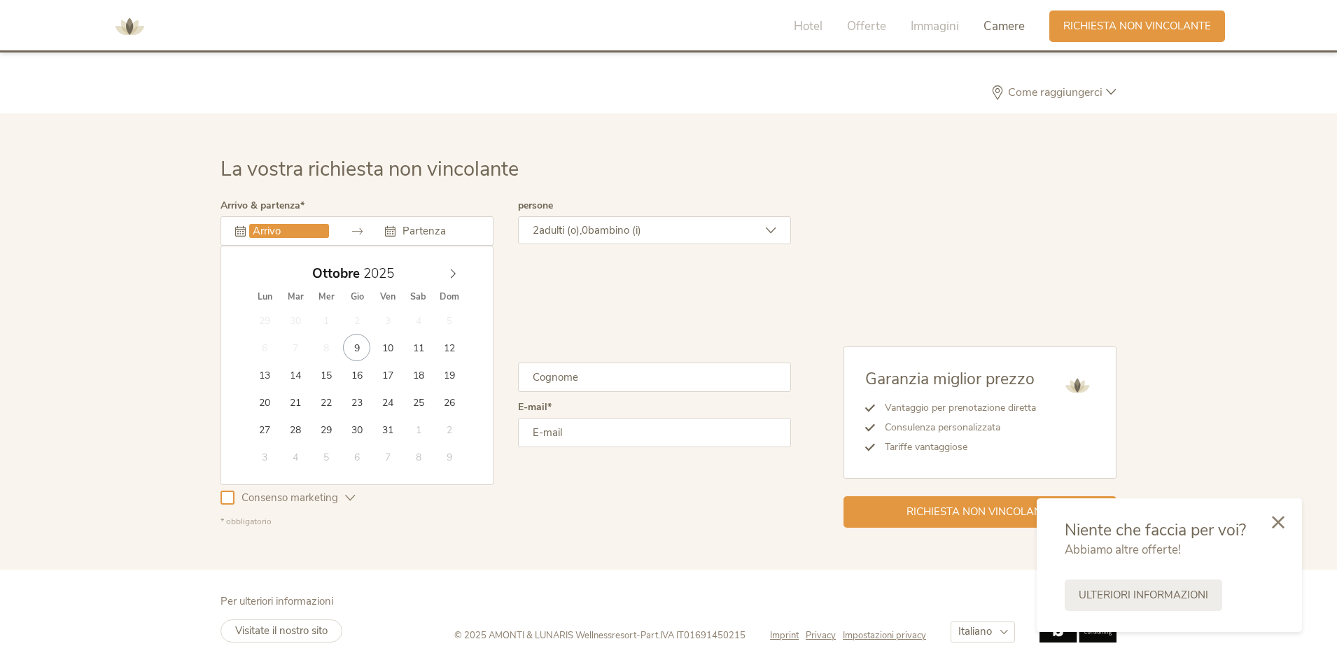
click at [302, 232] on input "text" at bounding box center [289, 231] width 80 height 14
click at [456, 265] on span at bounding box center [453, 270] width 24 height 20
click at [253, 274] on span at bounding box center [261, 270] width 24 height 20
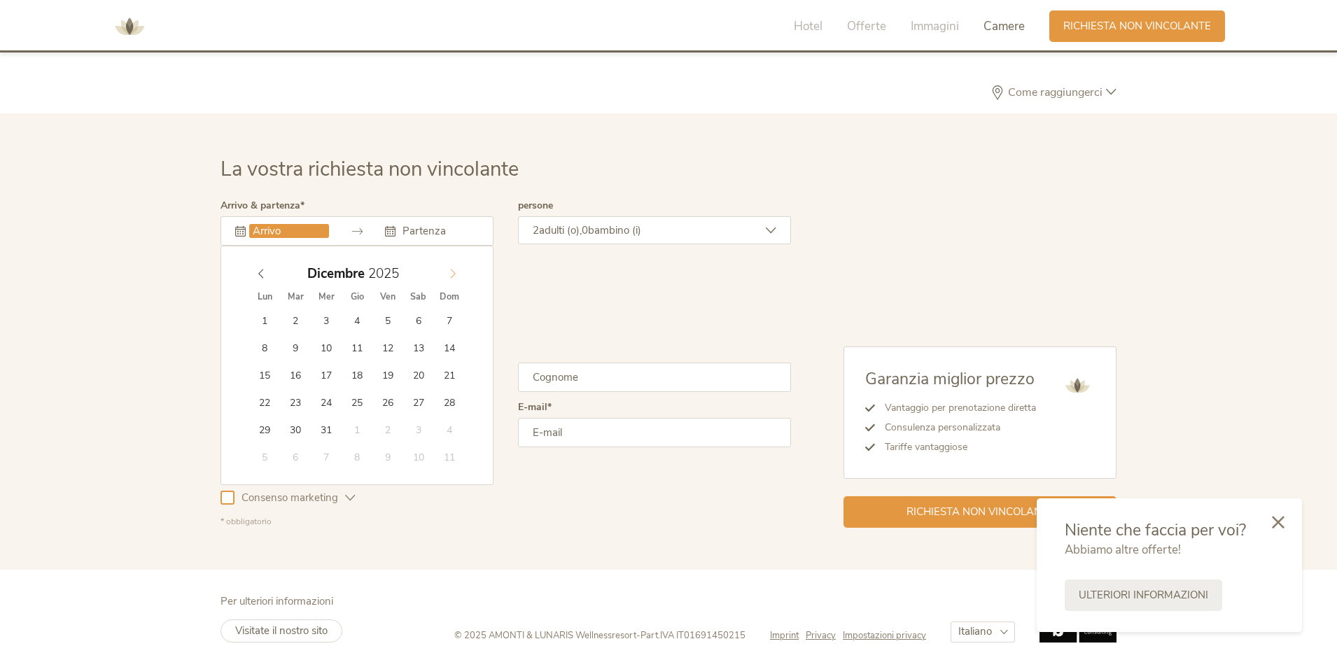
type input "2026"
click at [449, 276] on icon at bounding box center [453, 274] width 10 height 10
type input "02.01.2026"
type input "2026"
type input "07.01.2026"
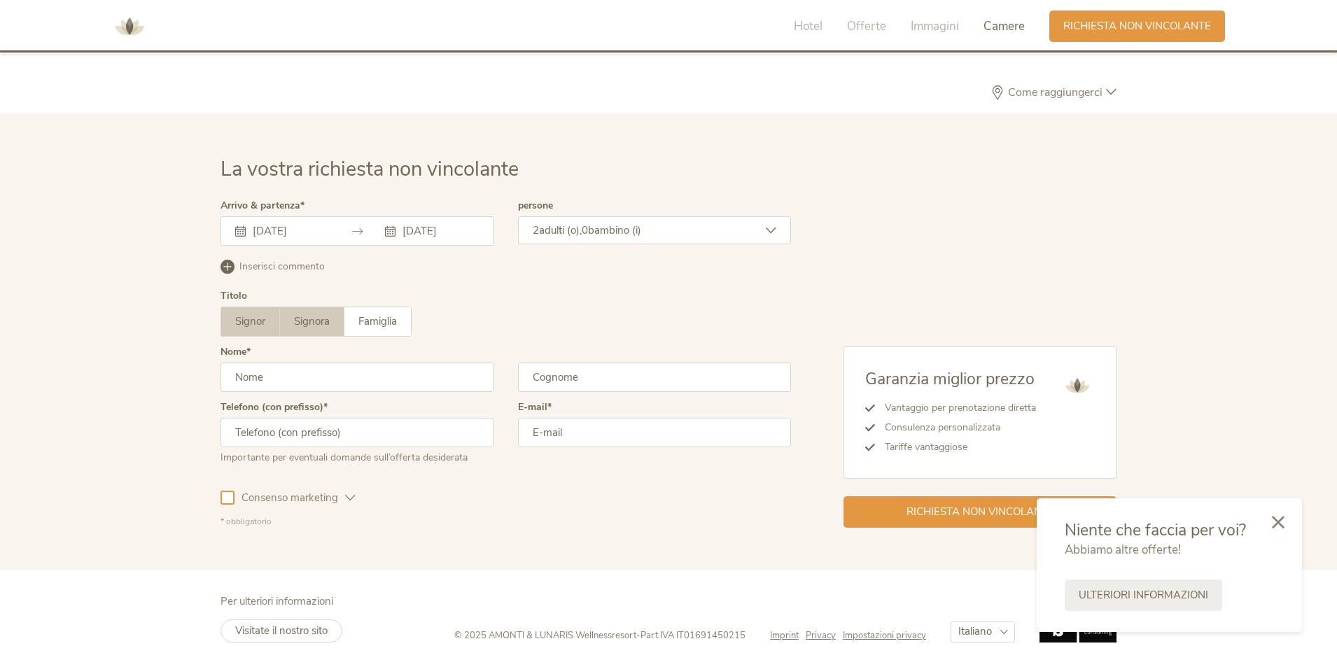
click at [302, 327] on span "Signora" at bounding box center [312, 321] width 36 height 14
click at [627, 230] on span "bambino (i)" at bounding box center [614, 230] width 53 height 14
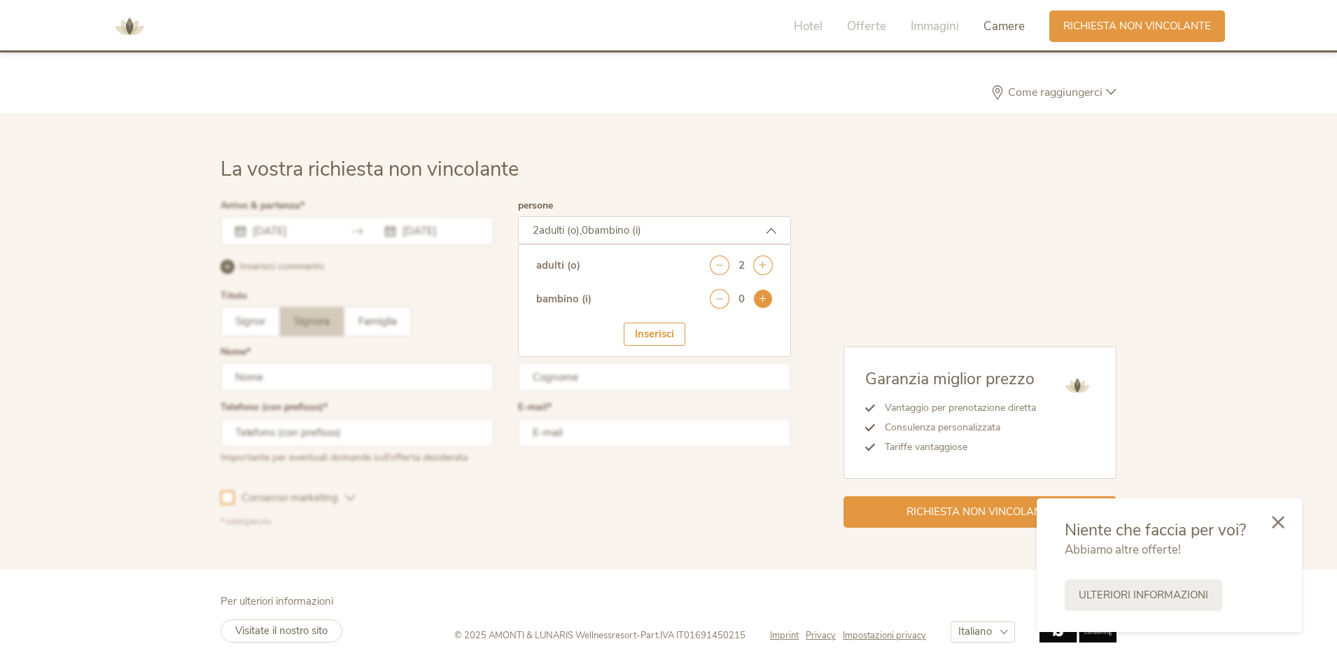
click at [762, 294] on icon at bounding box center [763, 299] width 20 height 20
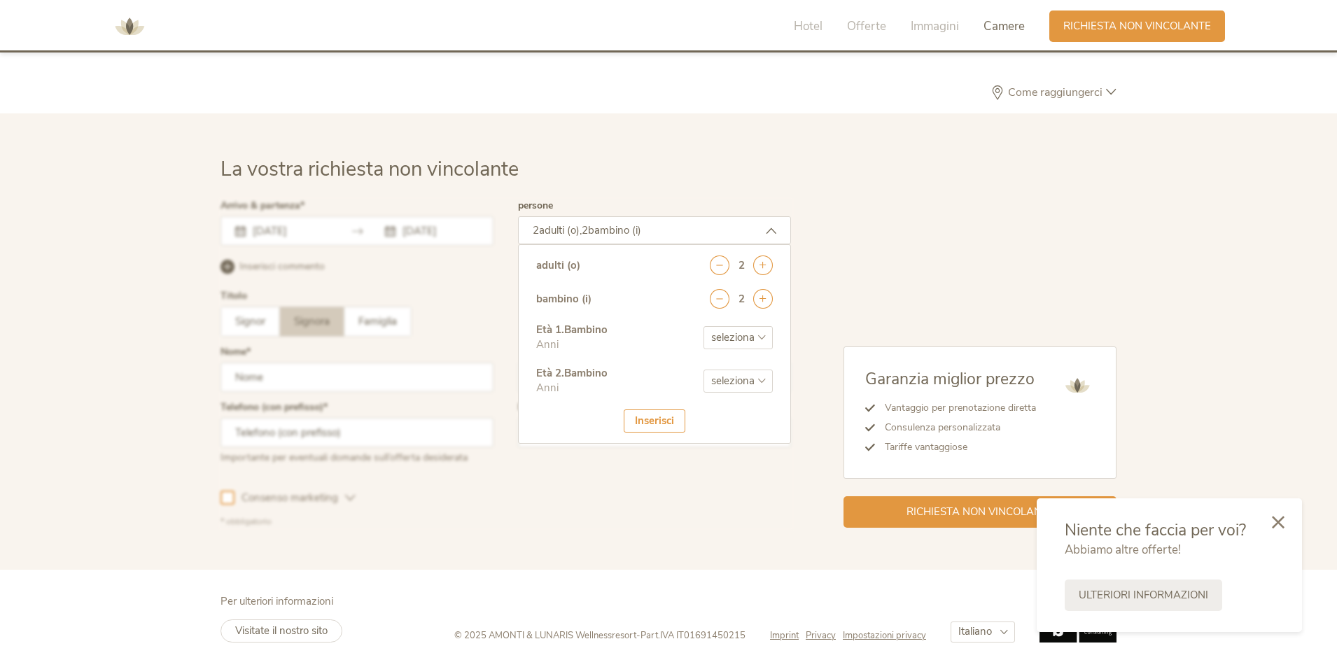
click at [728, 339] on select "seleziona 0 1 2 3 4 5 6 7 8 9 10 11 12 13 14 15 16 17" at bounding box center [737, 337] width 69 height 23
select select "2"
click at [703, 326] on select "seleziona 0 1 2 3 4 5 6 7 8 9 10 11 12 13 14 15 16 17" at bounding box center [737, 337] width 69 height 23
click at [730, 371] on select "seleziona 0 1 2 3 4 5 6 7 8 9 10 11 12 13 14 15 16 17" at bounding box center [737, 381] width 69 height 23
select select "6"
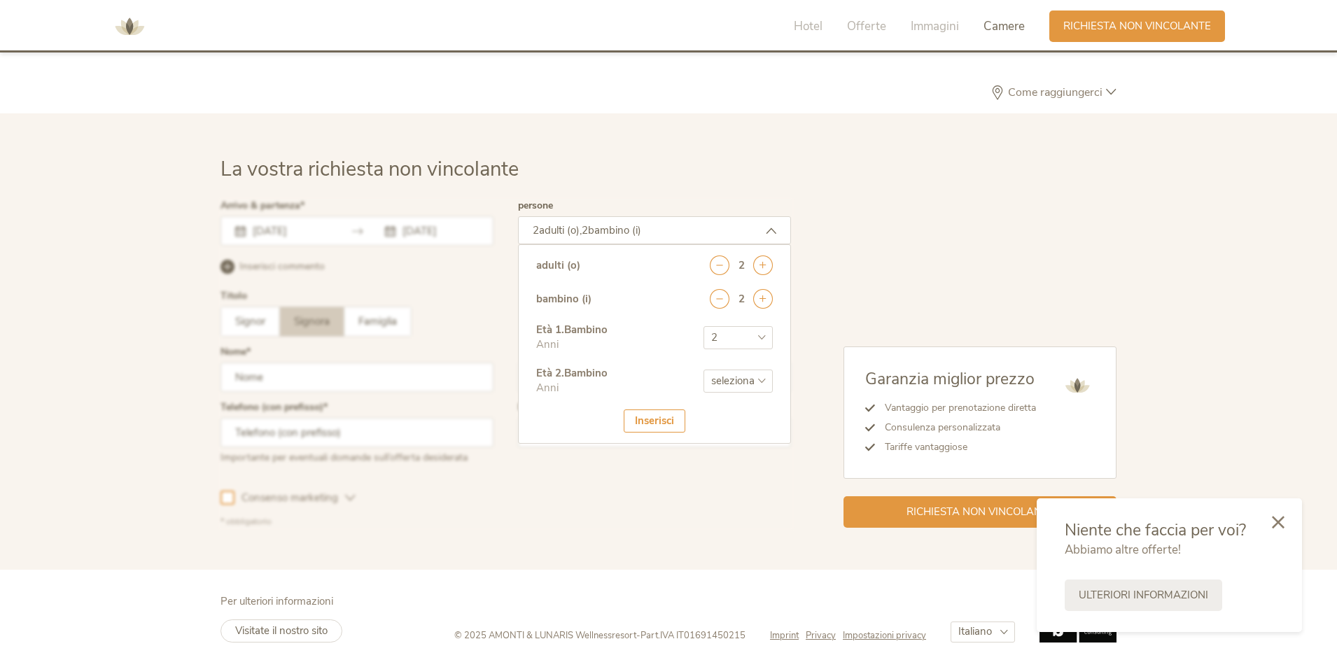
click at [703, 370] on select "seleziona 0 1 2 3 4 5 6 7 8 9 10 11 12 13 14 15 16 17" at bounding box center [737, 381] width 69 height 23
click at [645, 418] on div "Inserisci" at bounding box center [655, 420] width 62 height 23
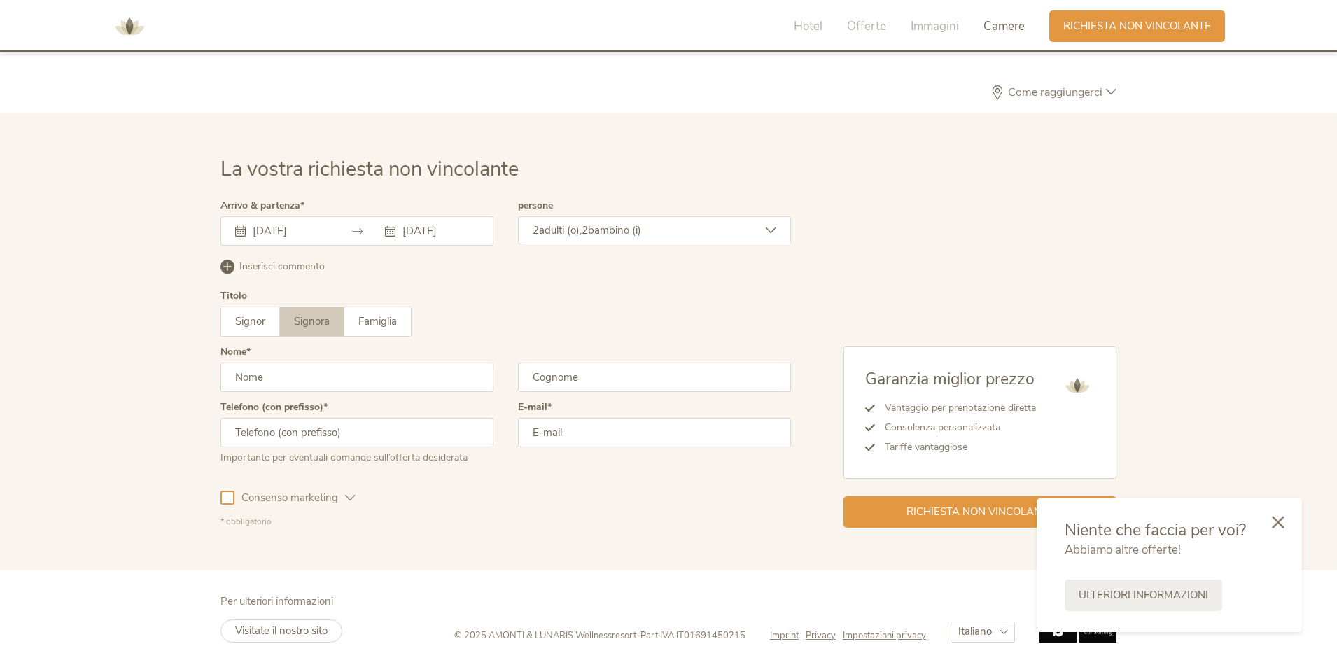
click at [288, 364] on input "text" at bounding box center [356, 377] width 273 height 29
type input "CLAUDIA"
type input "CALICE"
type input "3403601832"
type input "claudiacalice@gmail.com"
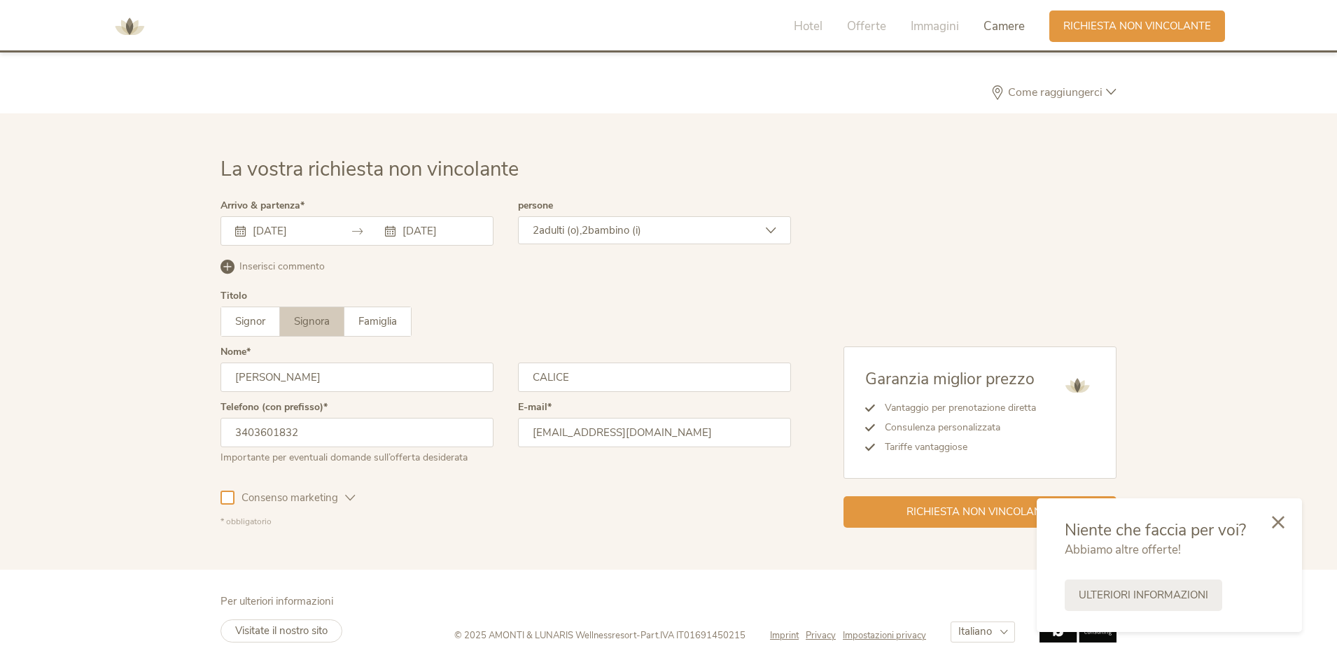
click at [206, 496] on div "La vostra richiesta non vincolante Arrivo & partenza 02.01.2026 07.01.2026 Genn…" at bounding box center [668, 341] width 924 height 372
click at [965, 514] on span "Richiesta non vincolante" at bounding box center [980, 510] width 148 height 15
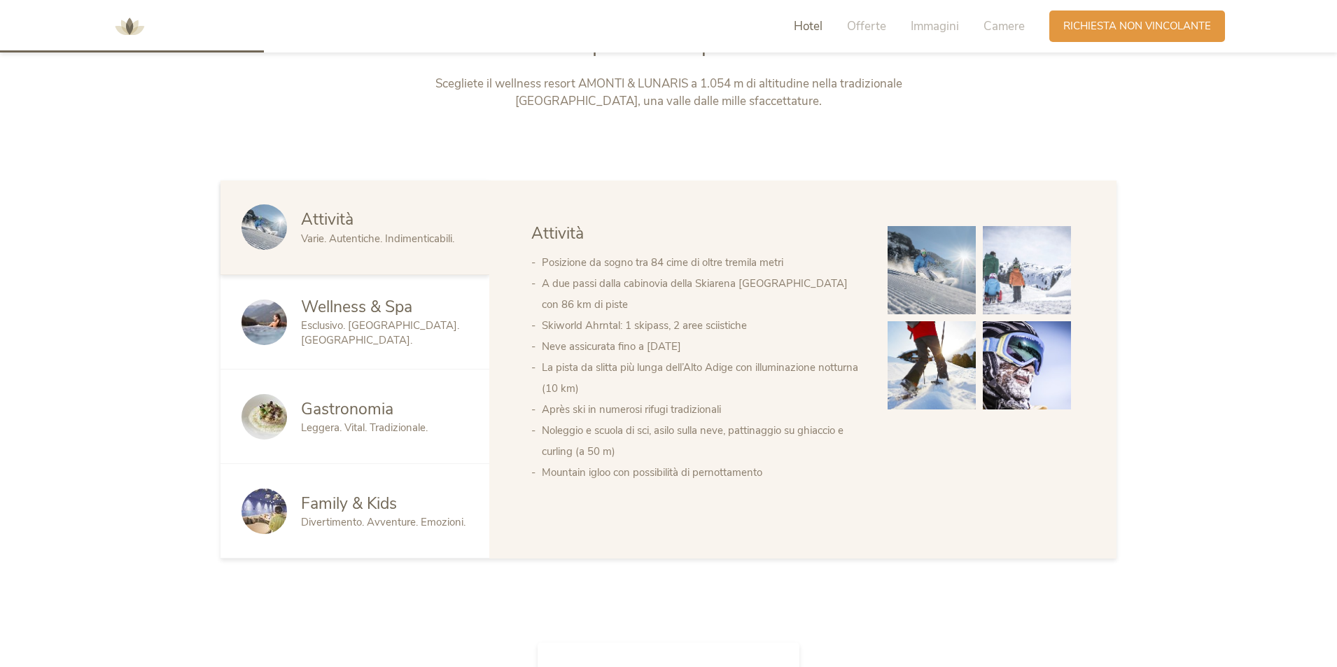
scroll to position [910, 0]
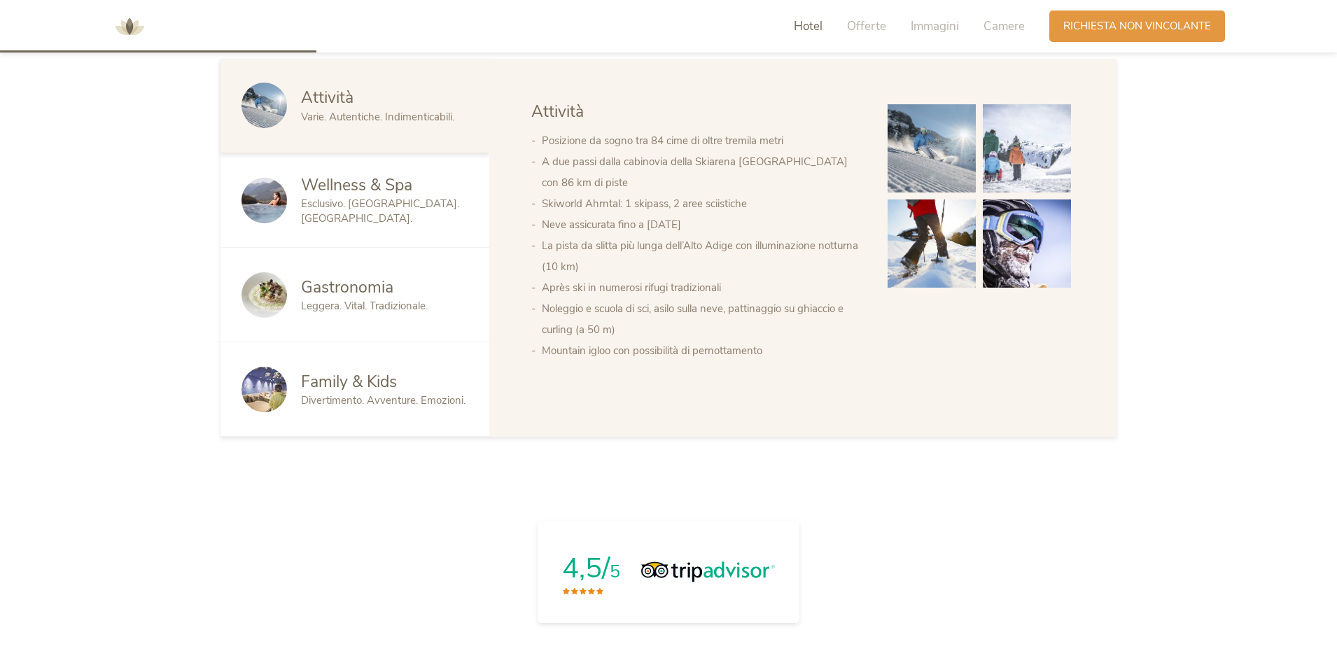
click at [381, 392] on span "Family & Kids" at bounding box center [349, 382] width 96 height 22
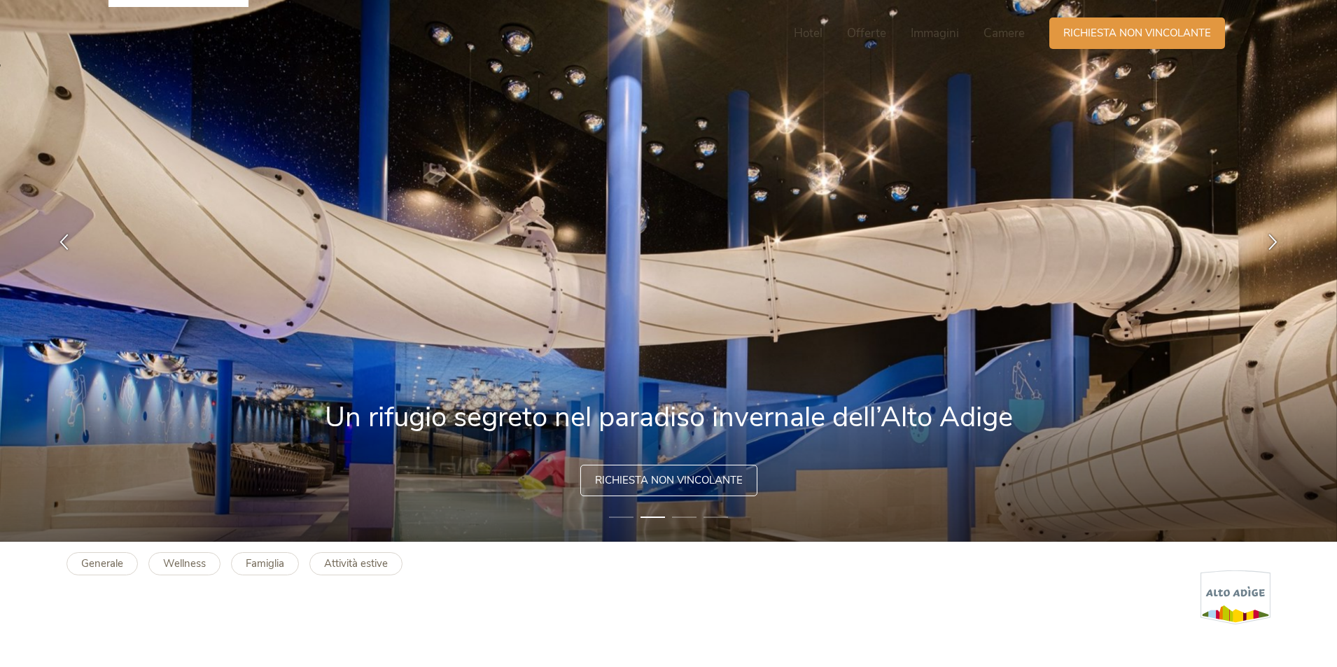
scroll to position [0, 0]
